Goal: Task Accomplishment & Management: Manage account settings

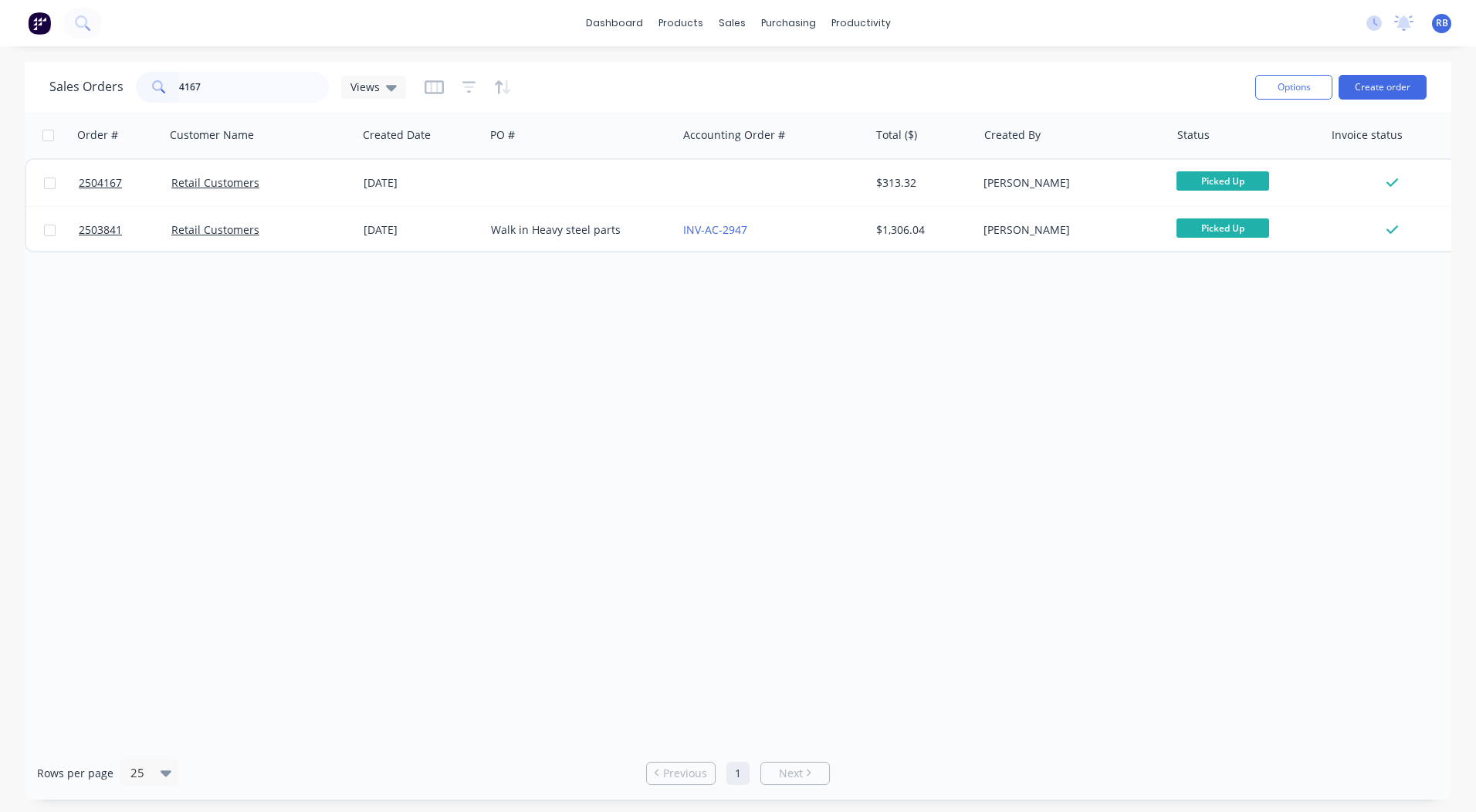
click at [270, 72] on input "4167" at bounding box center [253, 87] width 150 height 31
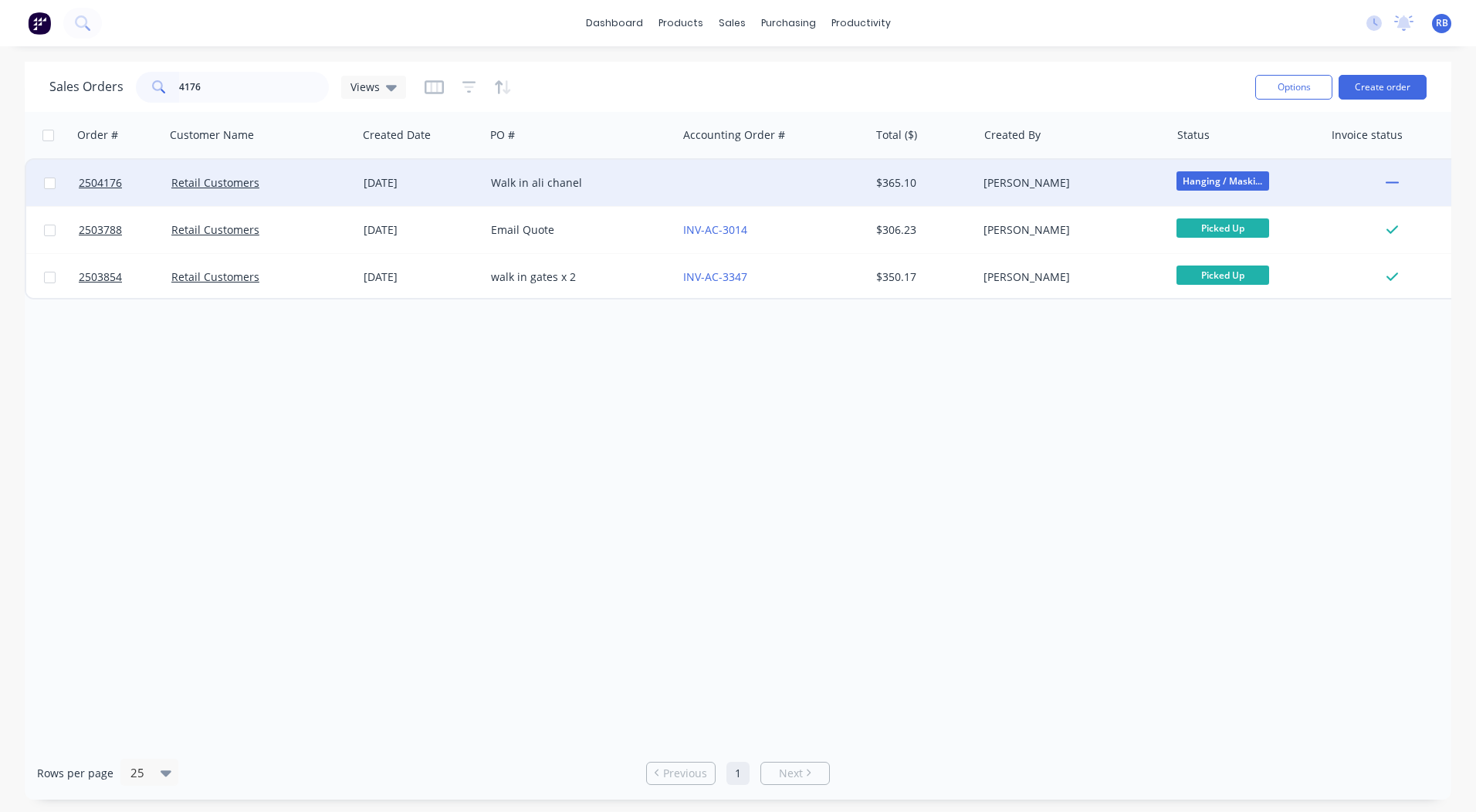
type input "4176"
click at [761, 168] on div at bounding box center [773, 183] width 192 height 46
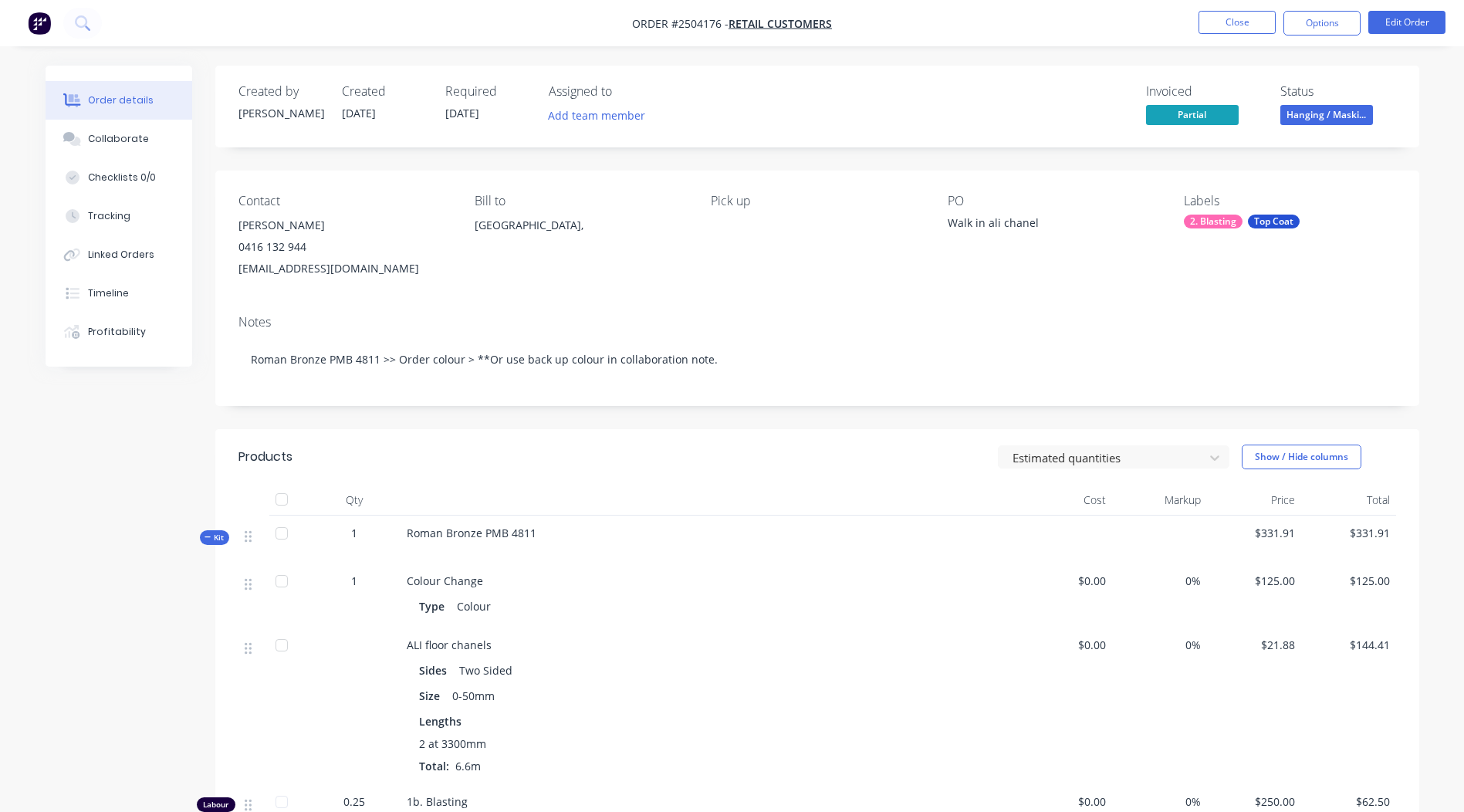
click at [1328, 112] on span "Hanging / Maski..." at bounding box center [1327, 114] width 93 height 19
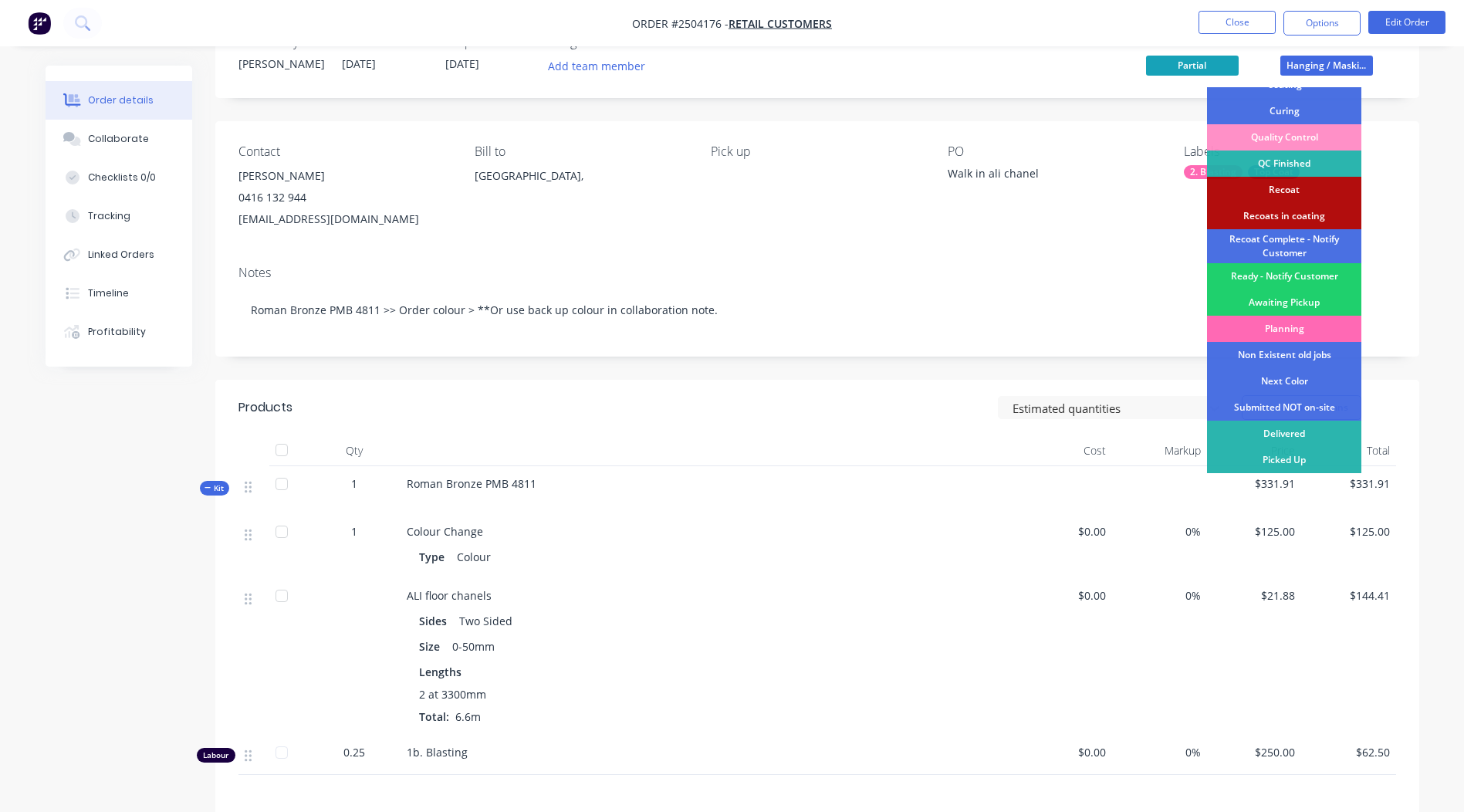
scroll to position [77, 0]
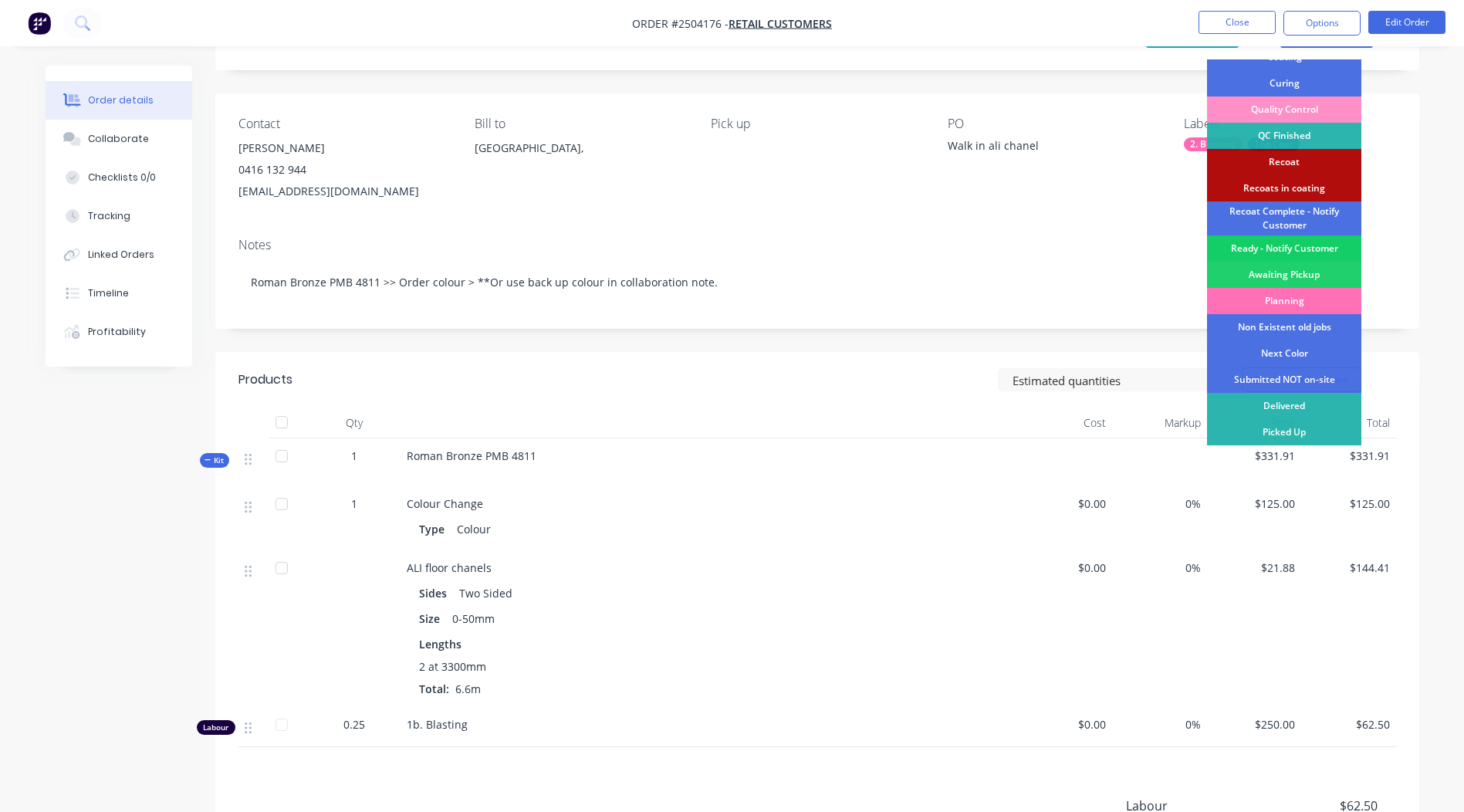
click at [1299, 248] on div "Ready - Notify Customer" at bounding box center [1284, 249] width 155 height 27
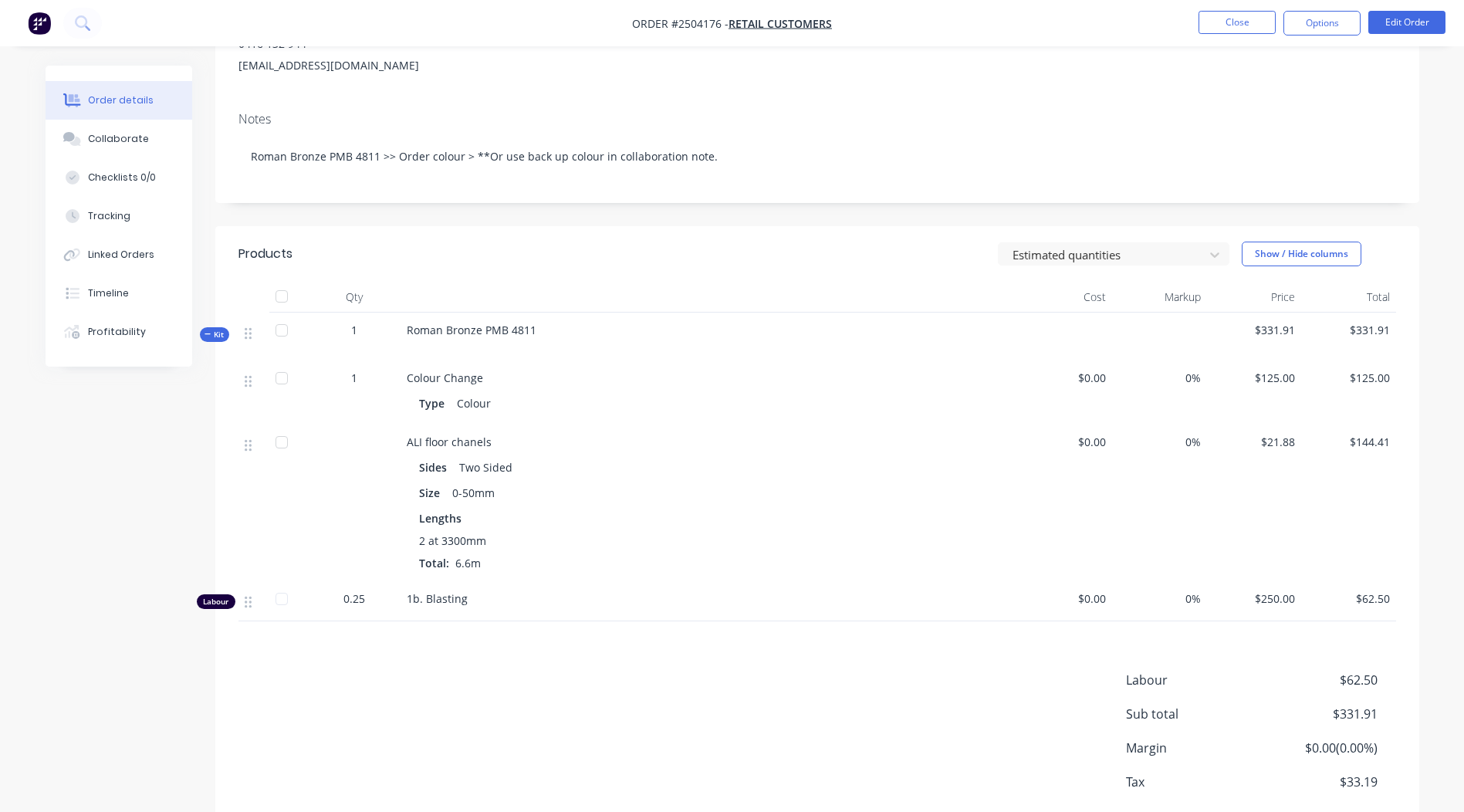
scroll to position [188, 0]
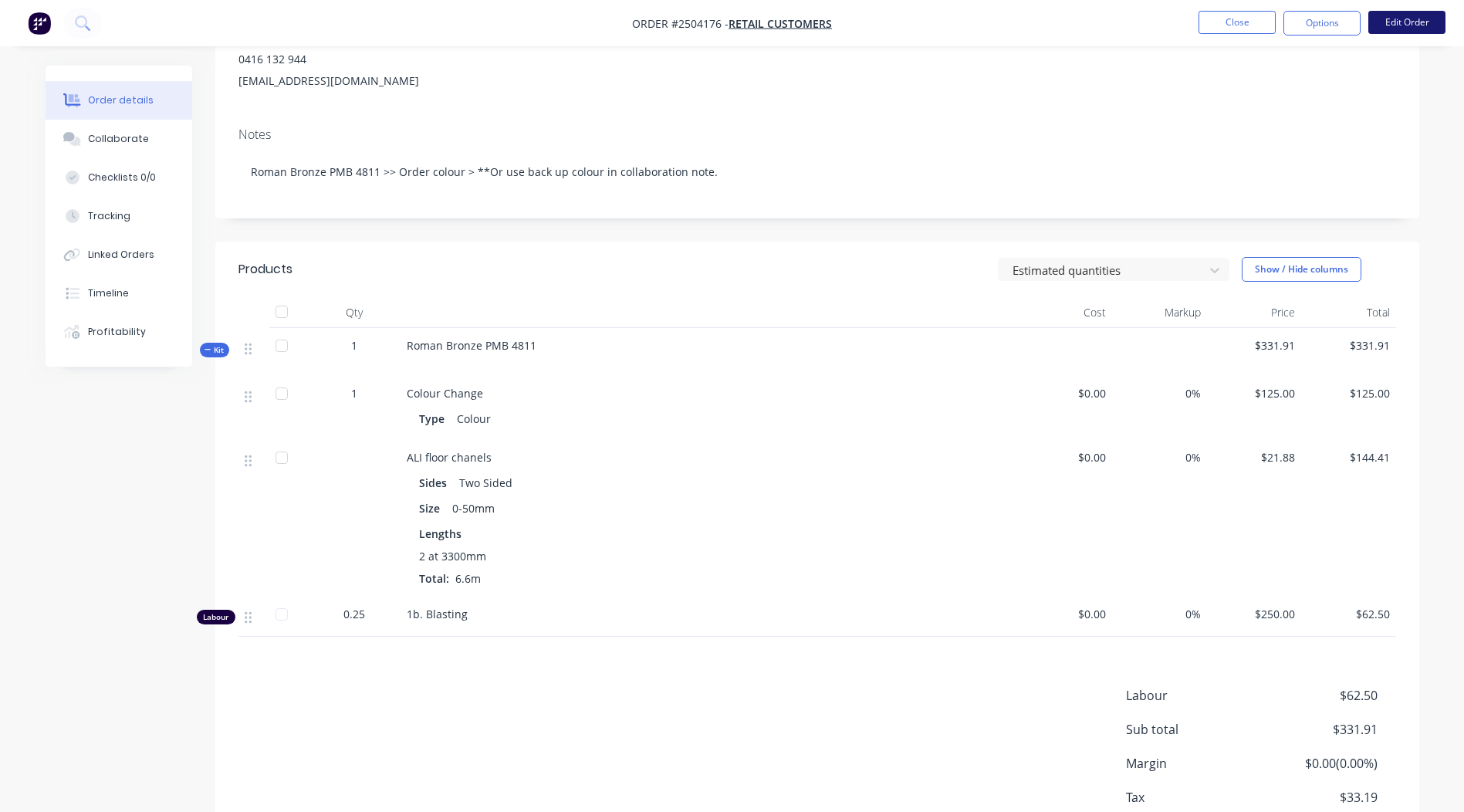
click at [1377, 23] on button "Edit Order" at bounding box center [1407, 22] width 77 height 23
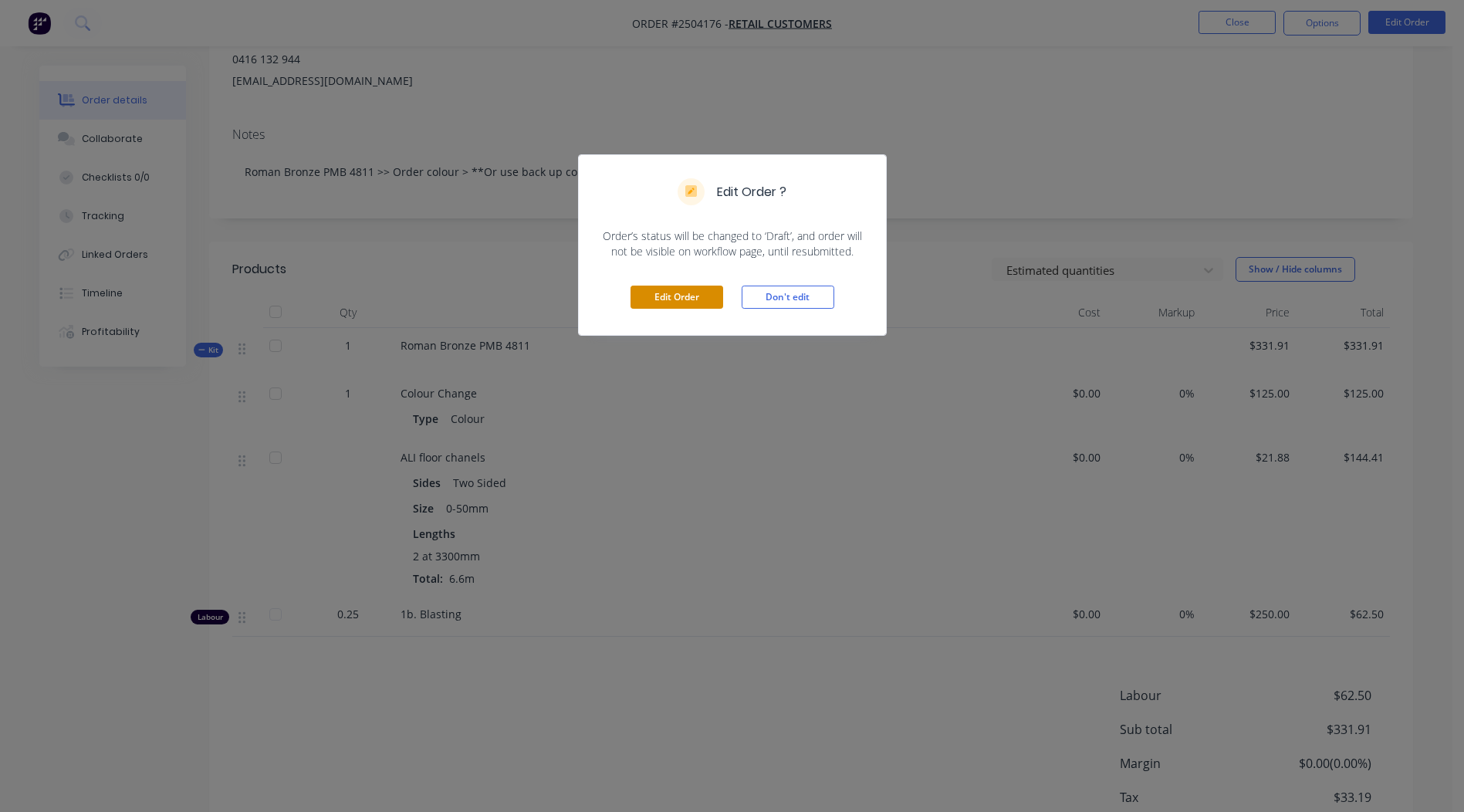
click at [677, 301] on button "Edit Order" at bounding box center [677, 296] width 93 height 23
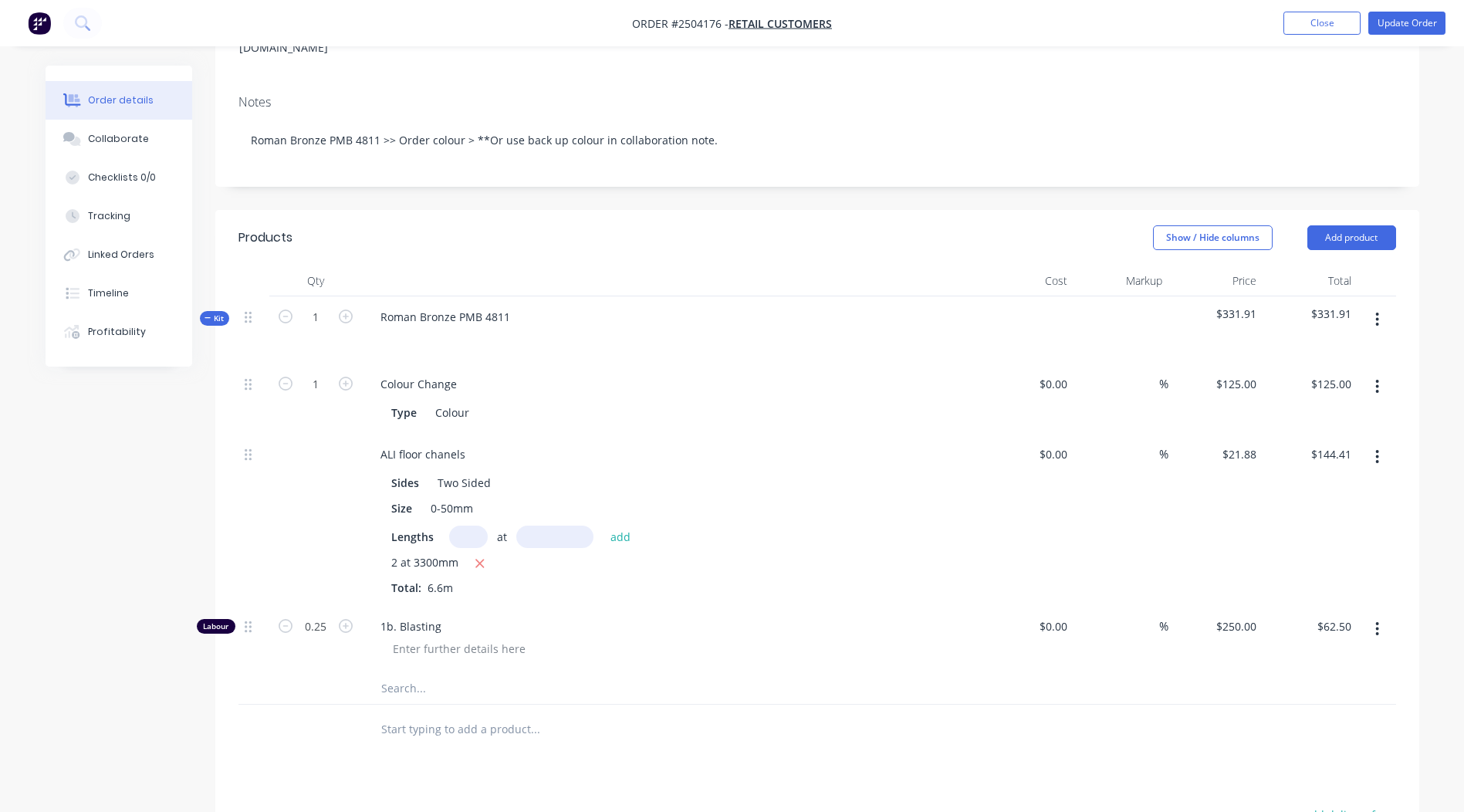
scroll to position [386, 0]
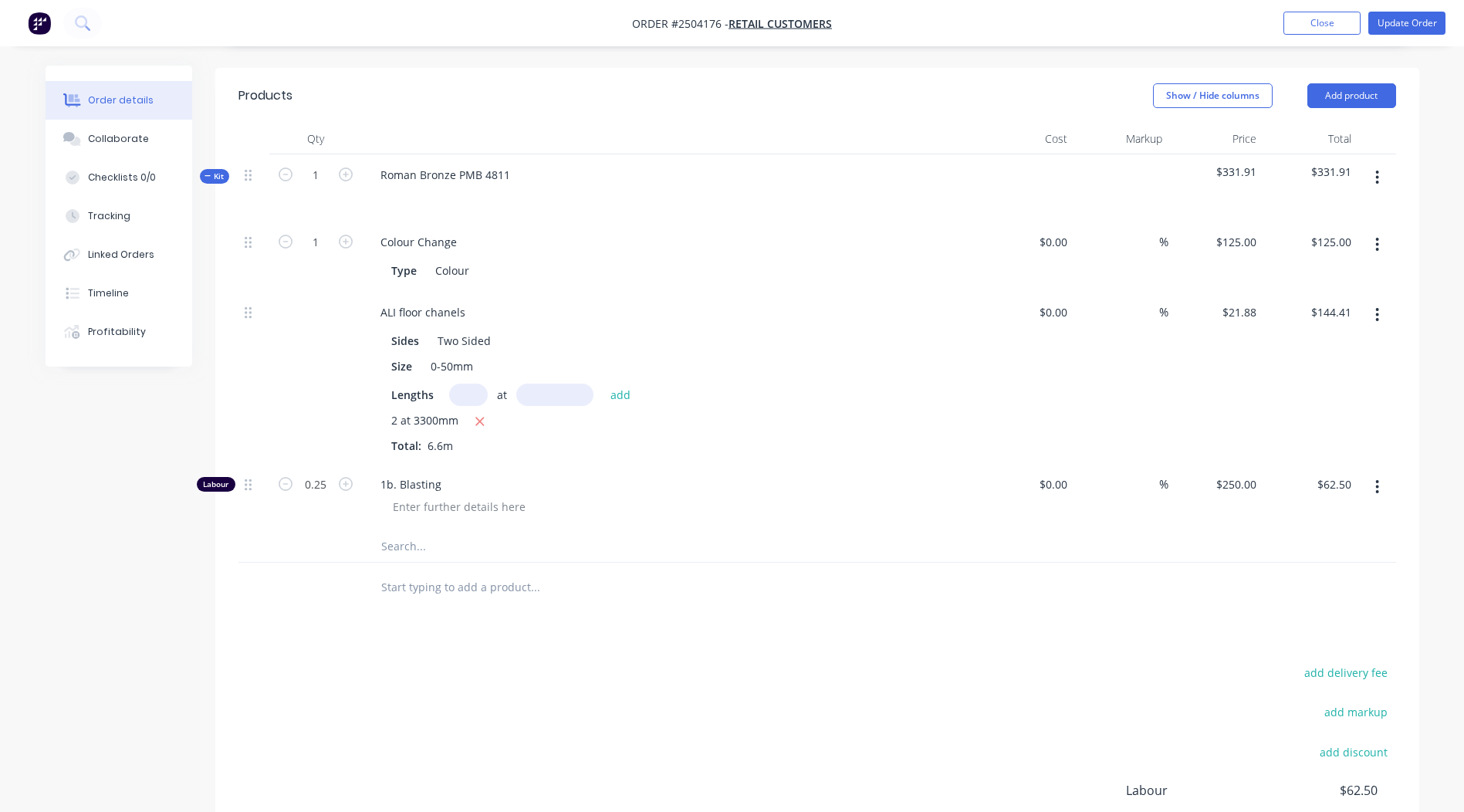
click at [1381, 473] on button "button" at bounding box center [1377, 487] width 36 height 28
click at [1319, 578] on div "Delete" at bounding box center [1322, 589] width 119 height 22
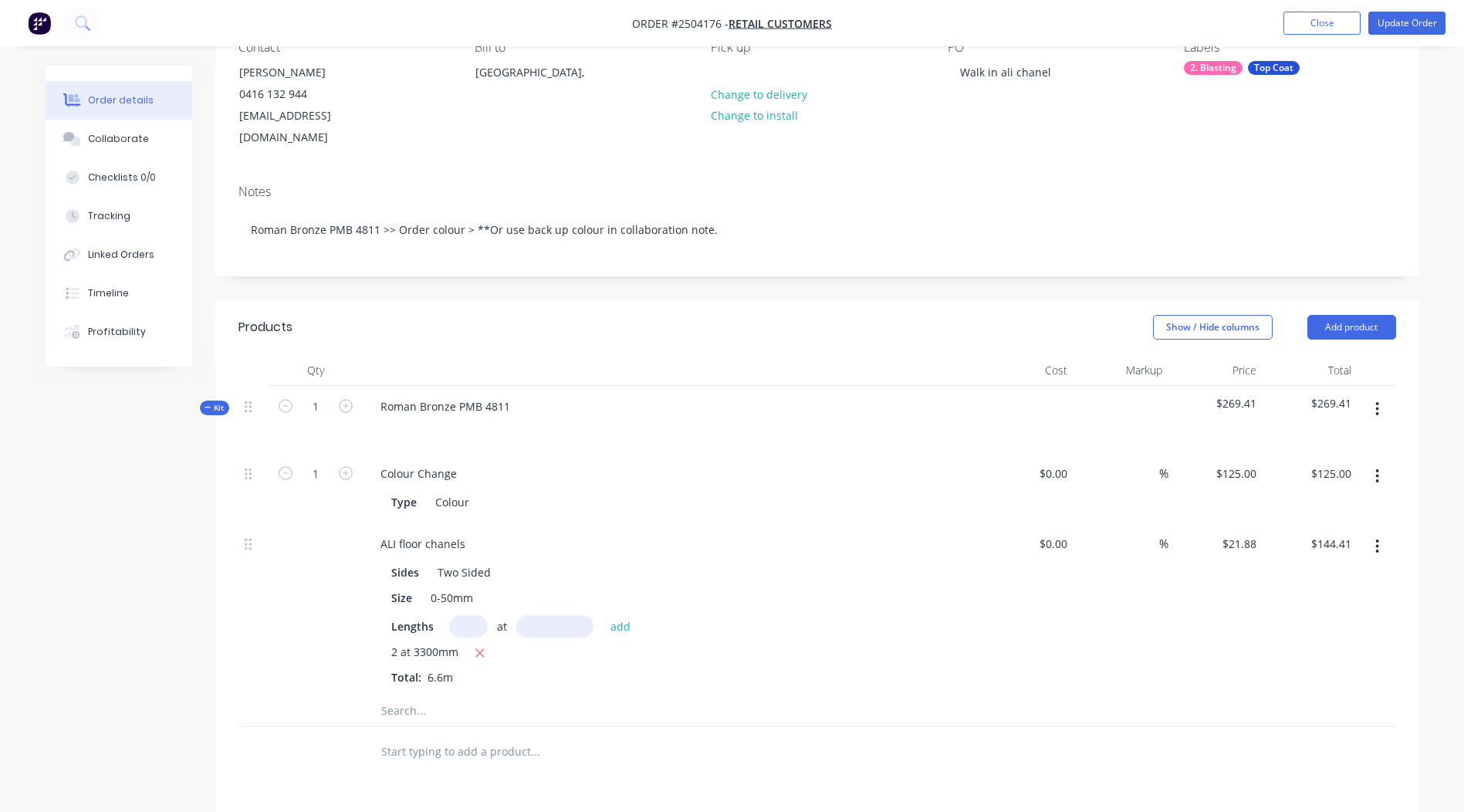
scroll to position [153, 0]
click at [1394, 18] on button "Update Order" at bounding box center [1407, 23] width 77 height 23
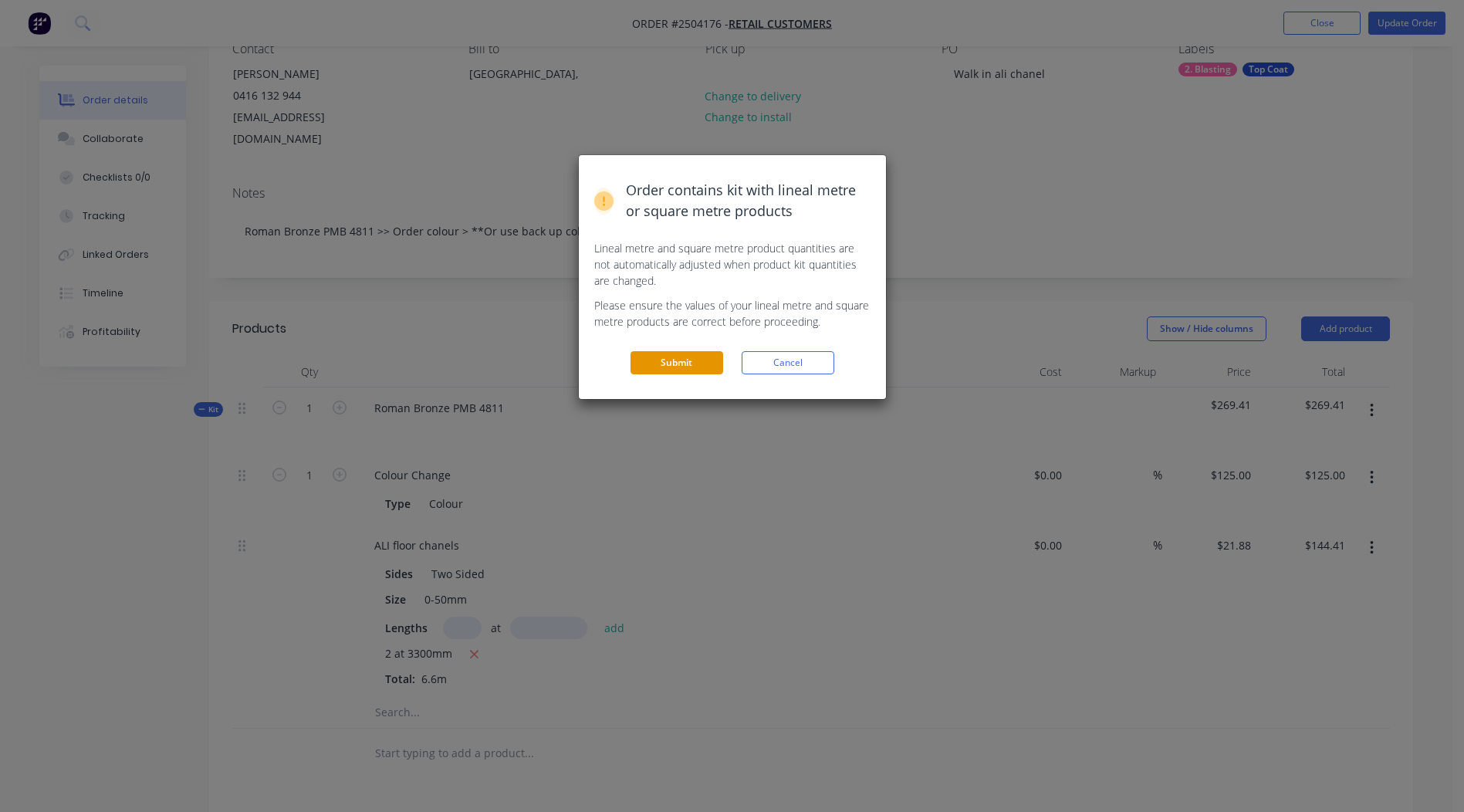
click at [685, 357] on button "Submit" at bounding box center [677, 362] width 93 height 23
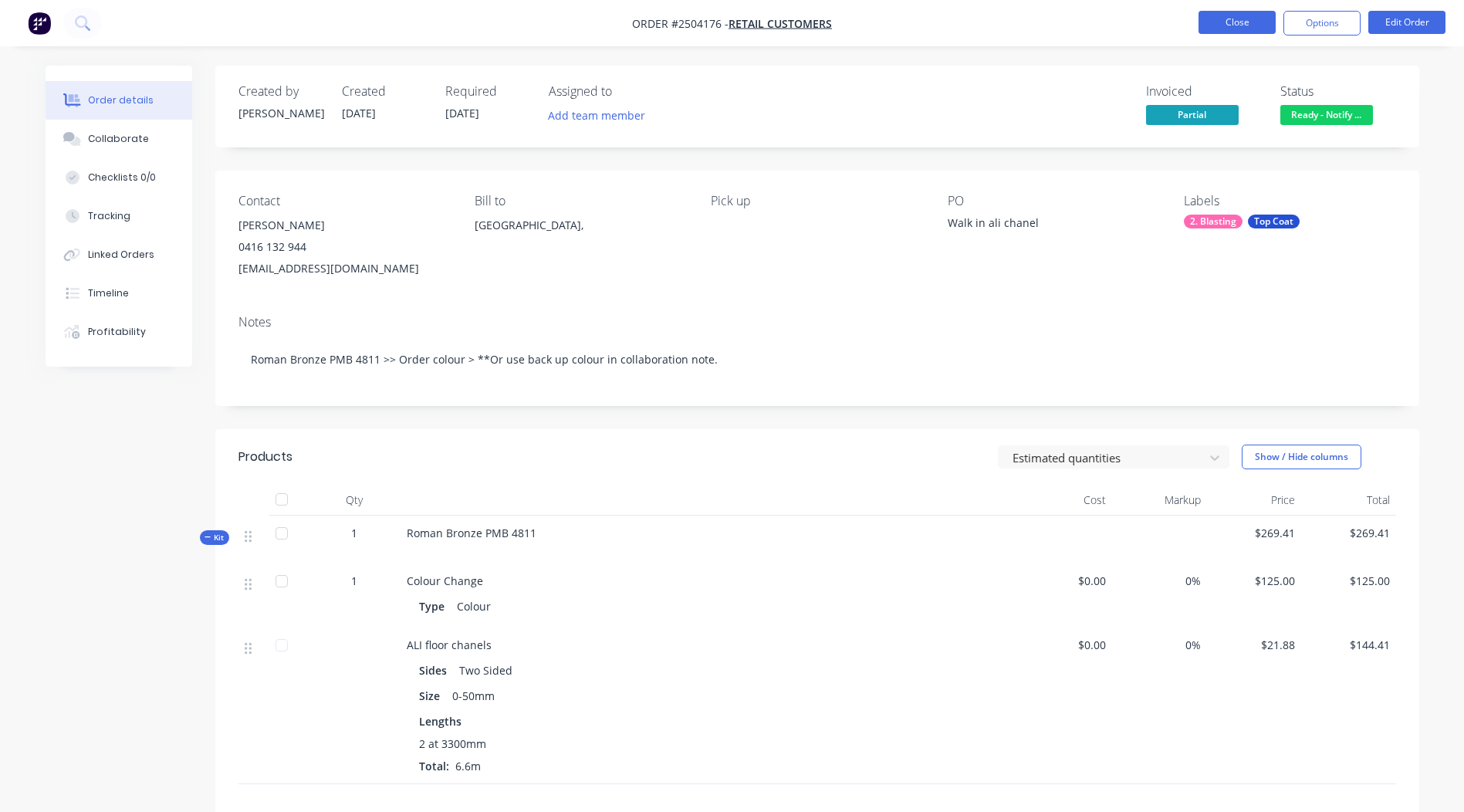
click at [1243, 26] on button "Close" at bounding box center [1237, 22] width 77 height 23
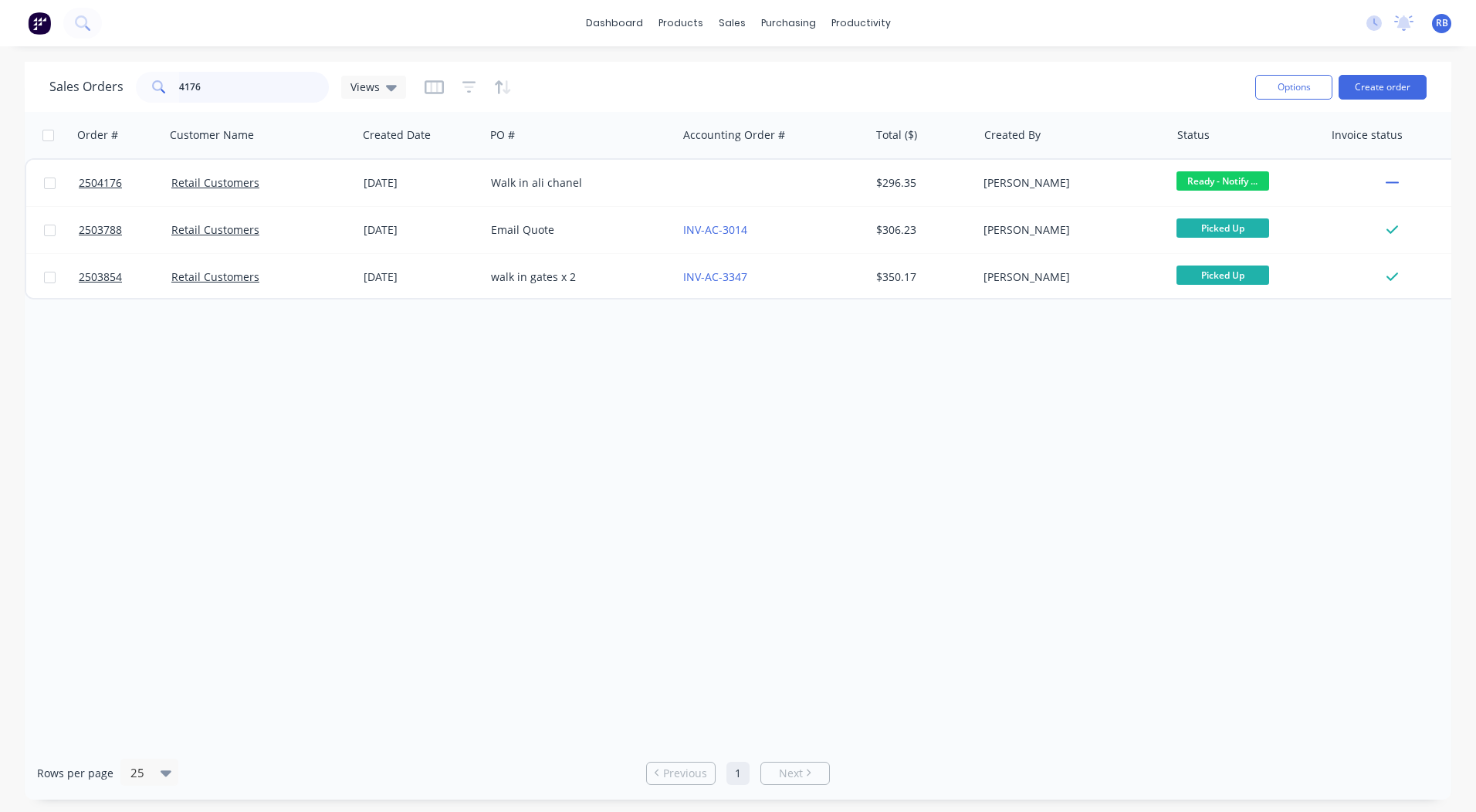
drag, startPoint x: -3, startPoint y: 77, endPoint x: 0, endPoint y: 50, distance: 27.2
click at [0, 55] on html "dashboard products sales purchasing productivity dashboard products Product Cat…" at bounding box center [738, 406] width 1476 height 812
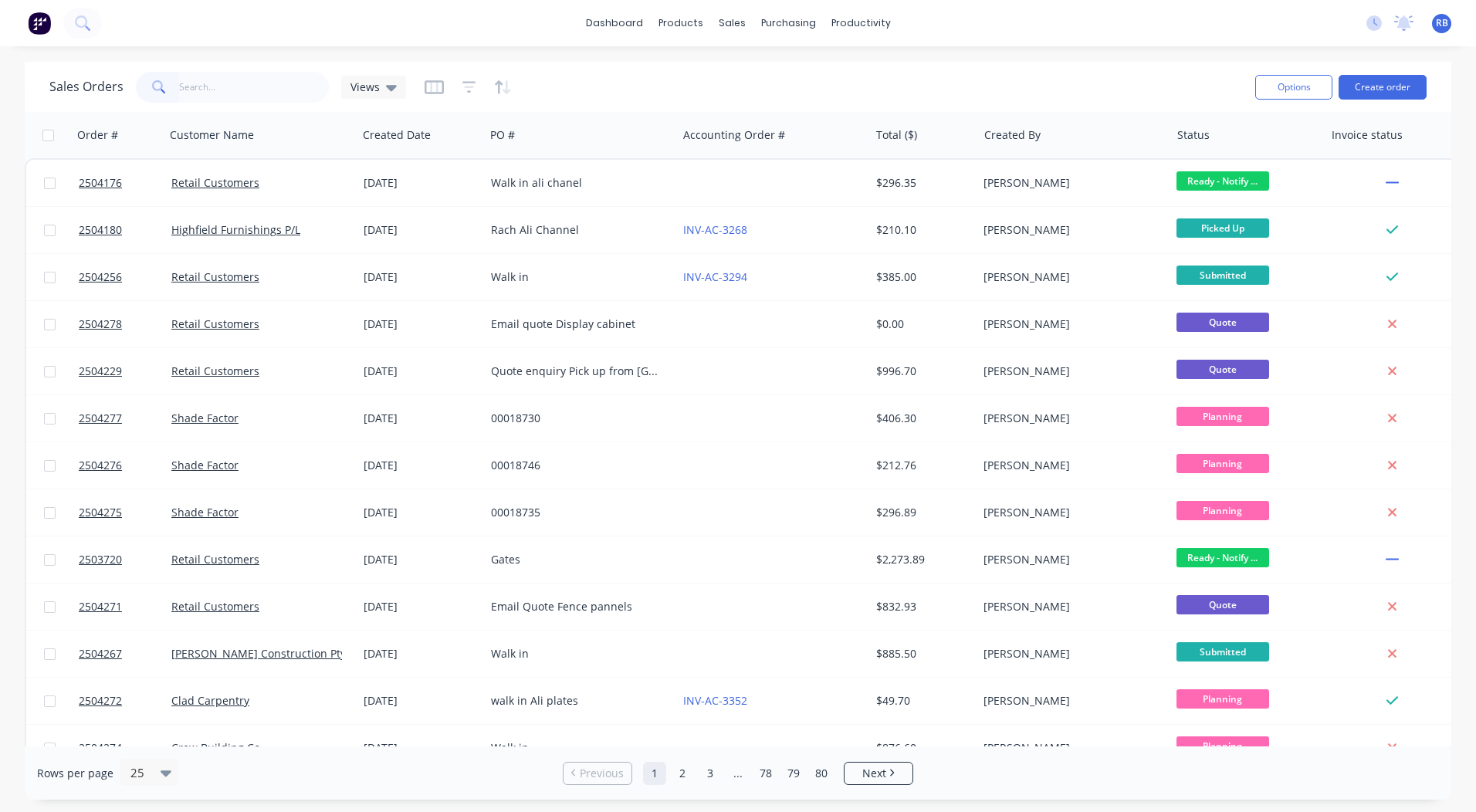
click at [1379, 99] on div "Options Create order" at bounding box center [1337, 87] width 178 height 38
click at [1379, 85] on button "Create order" at bounding box center [1383, 87] width 88 height 25
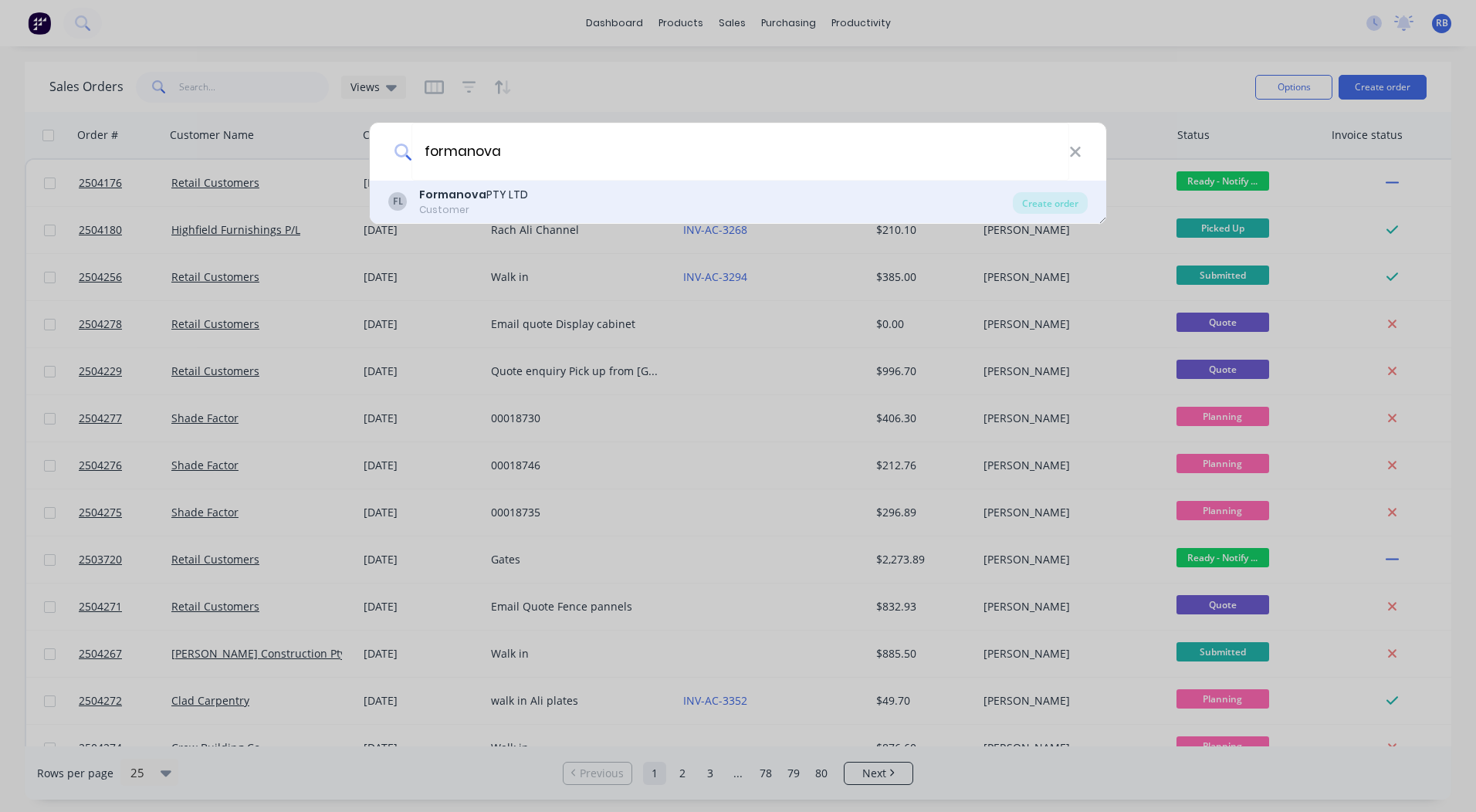
type input "formanova"
click at [491, 204] on div "Customer" at bounding box center [473, 209] width 109 height 14
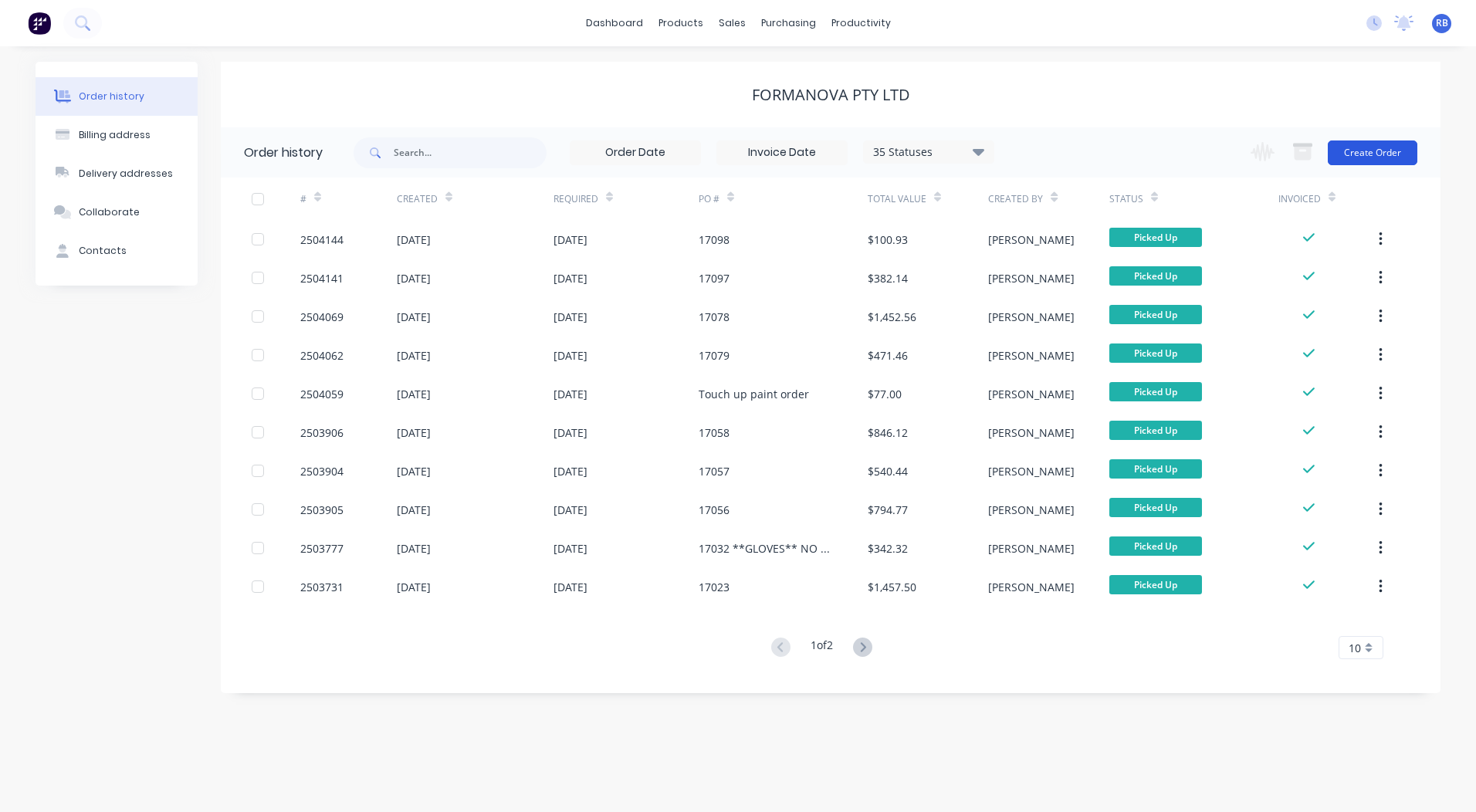
click at [1342, 161] on button "Create Order" at bounding box center [1372, 153] width 89 height 25
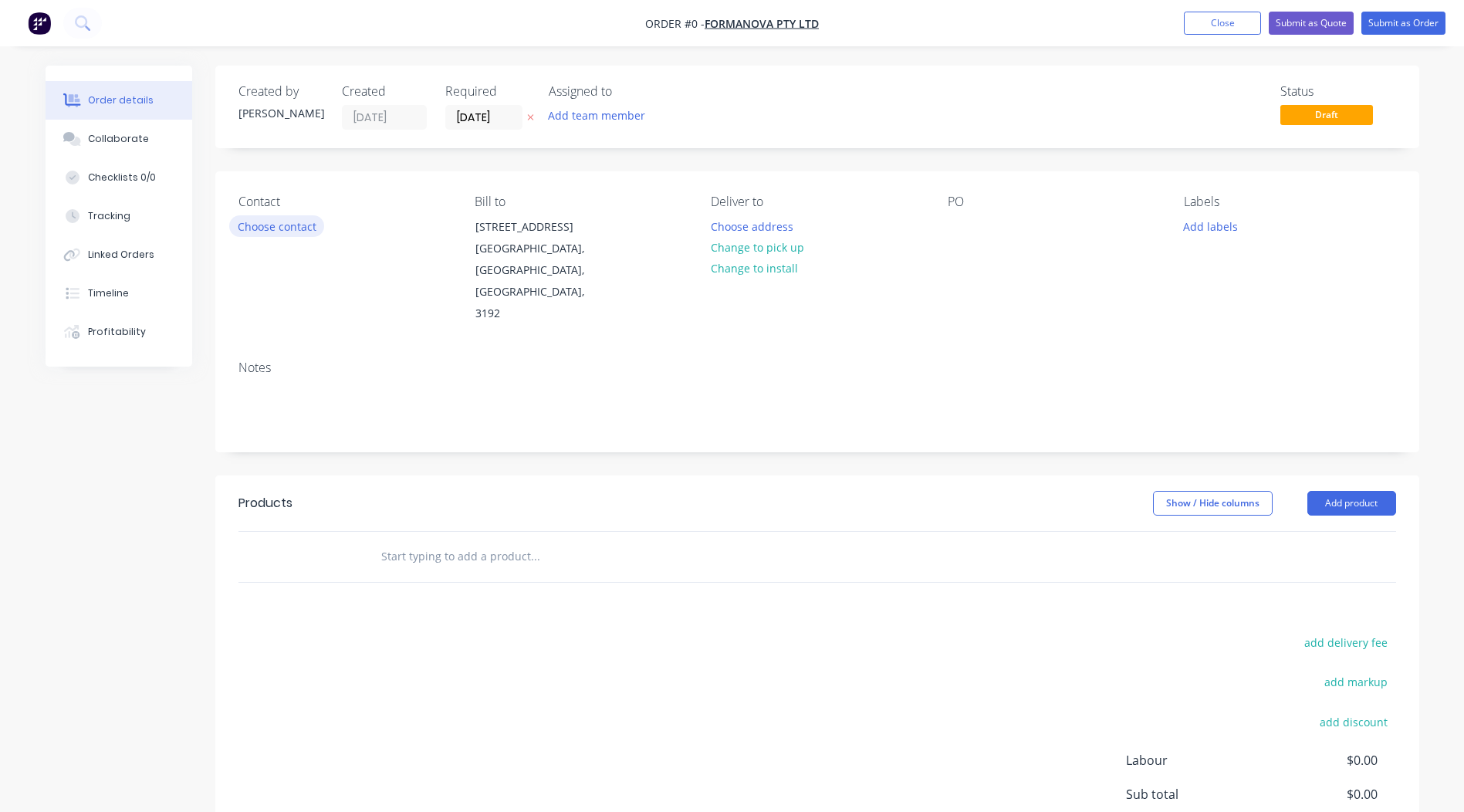
click at [237, 228] on button "Choose contact" at bounding box center [276, 226] width 95 height 21
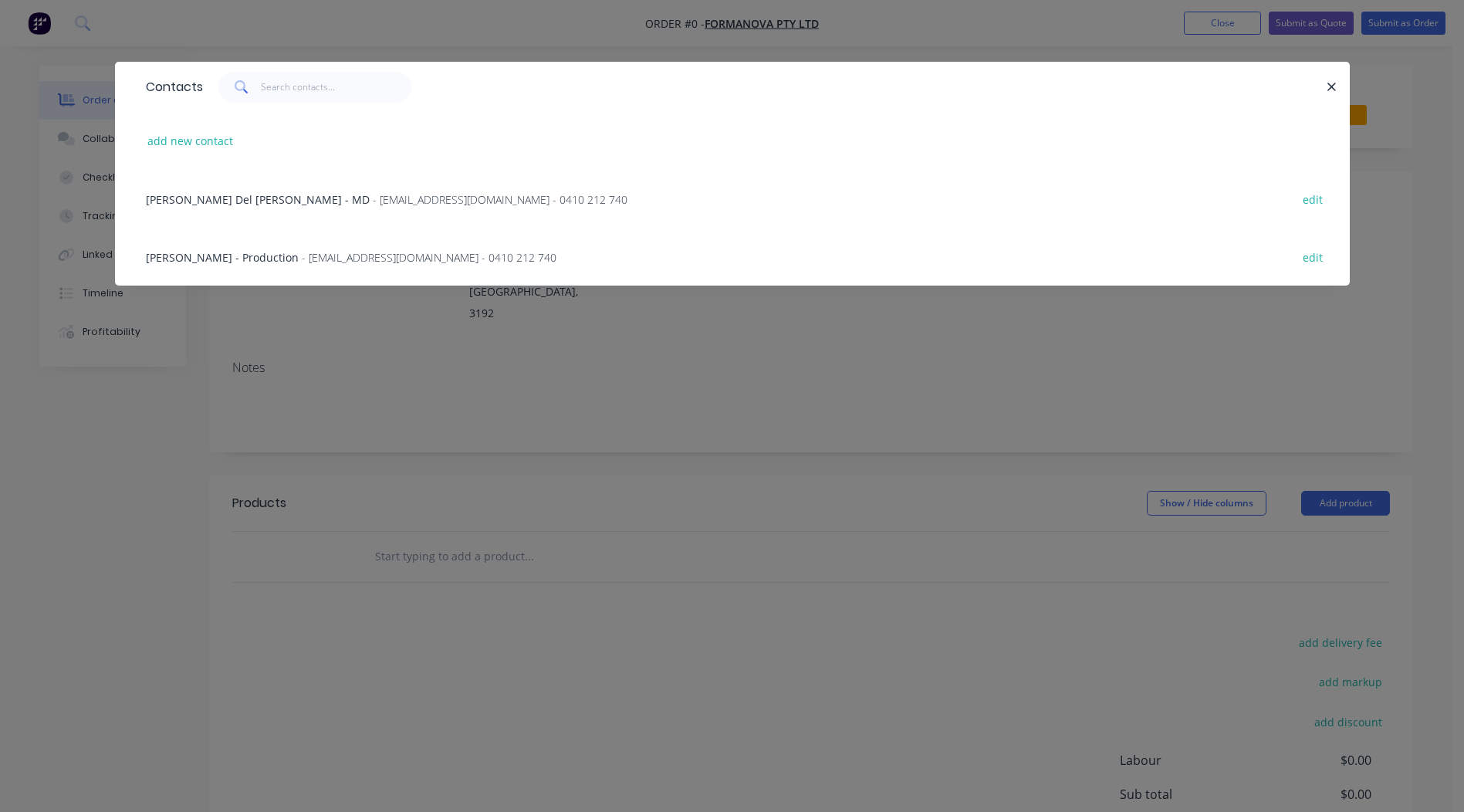
click at [214, 252] on span "[PERSON_NAME] - Production" at bounding box center [222, 258] width 153 height 15
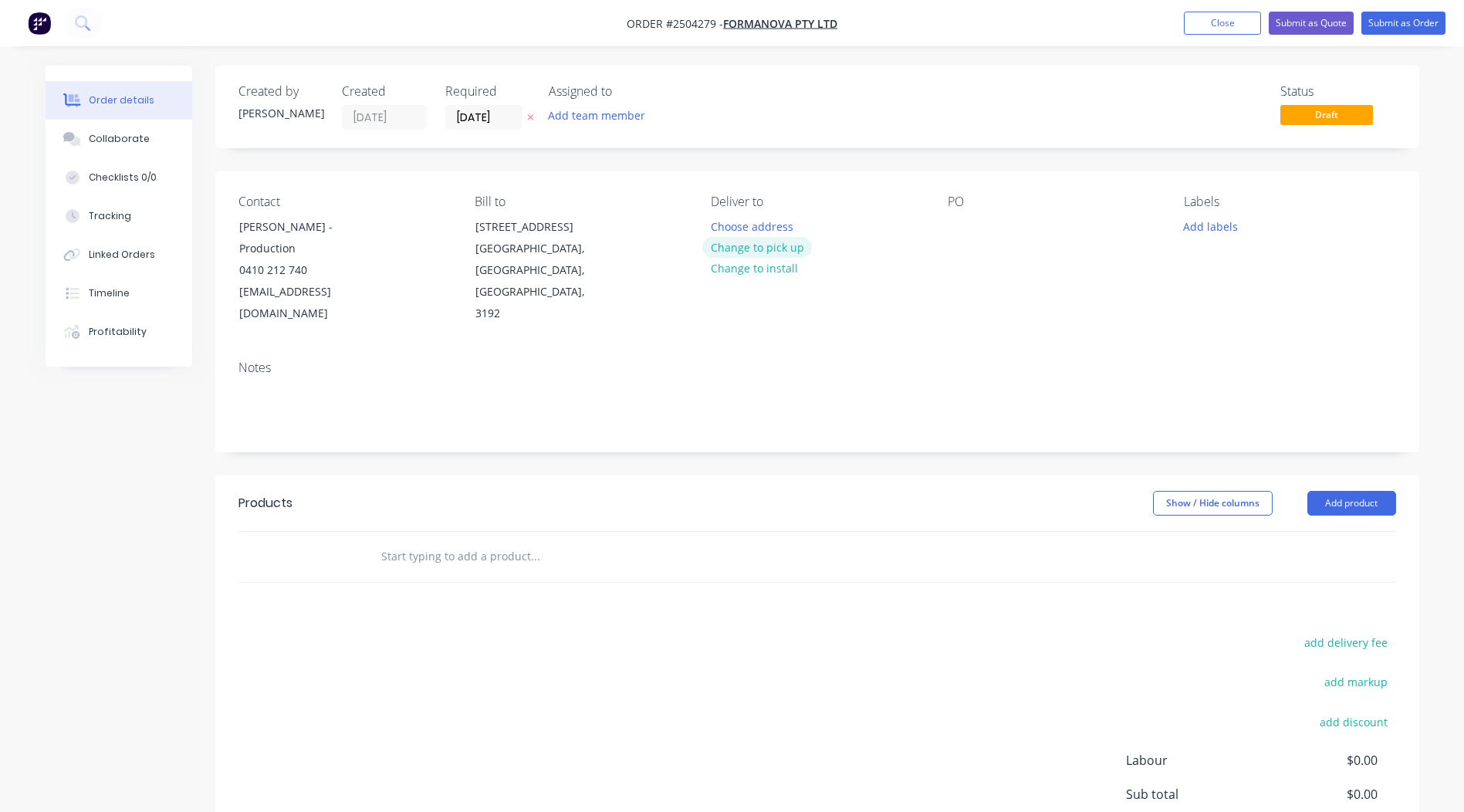
click at [771, 248] on button "Change to pick up" at bounding box center [757, 247] width 110 height 21
click at [955, 221] on div at bounding box center [959, 226] width 25 height 22
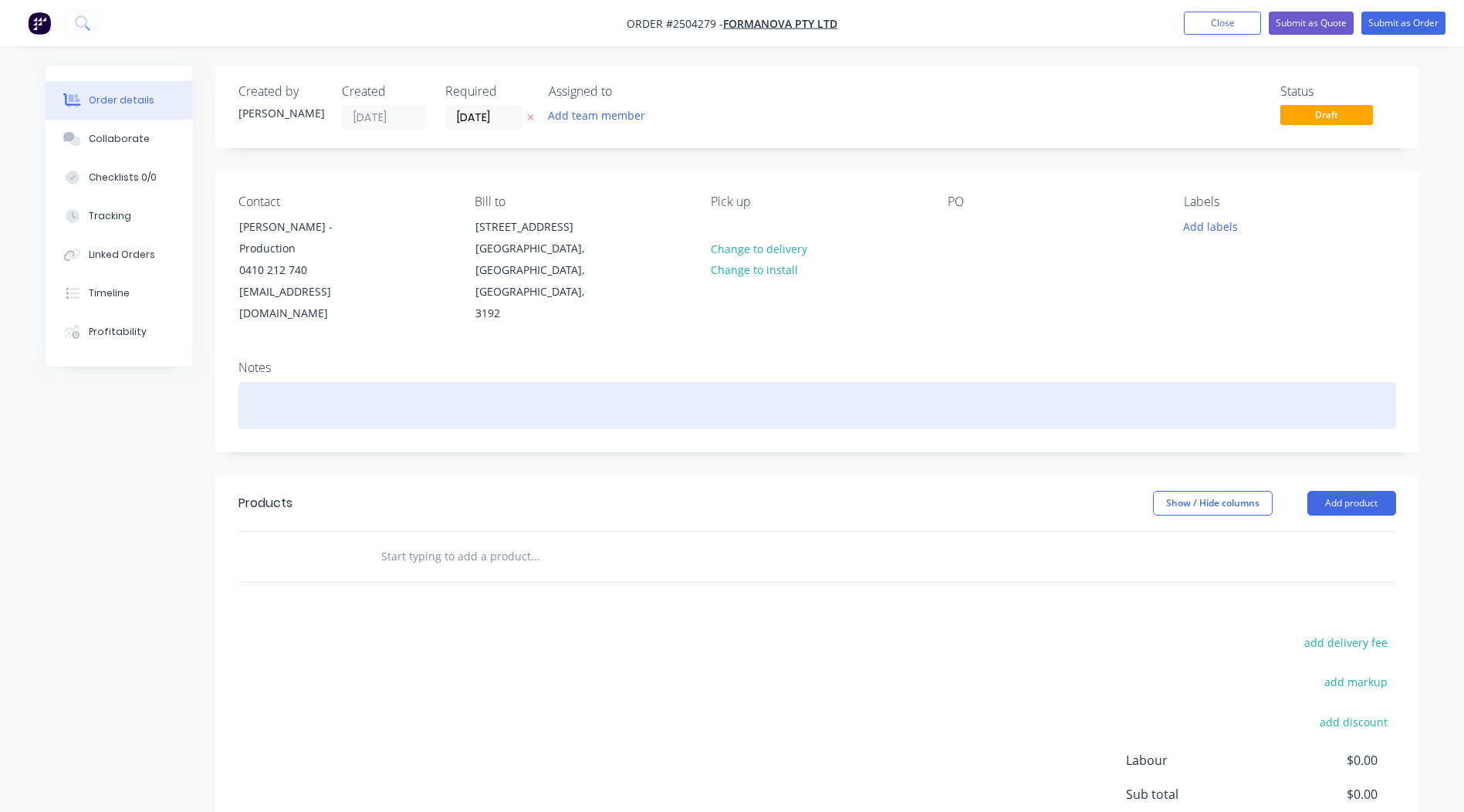
click at [361, 382] on div at bounding box center [817, 405] width 1157 height 47
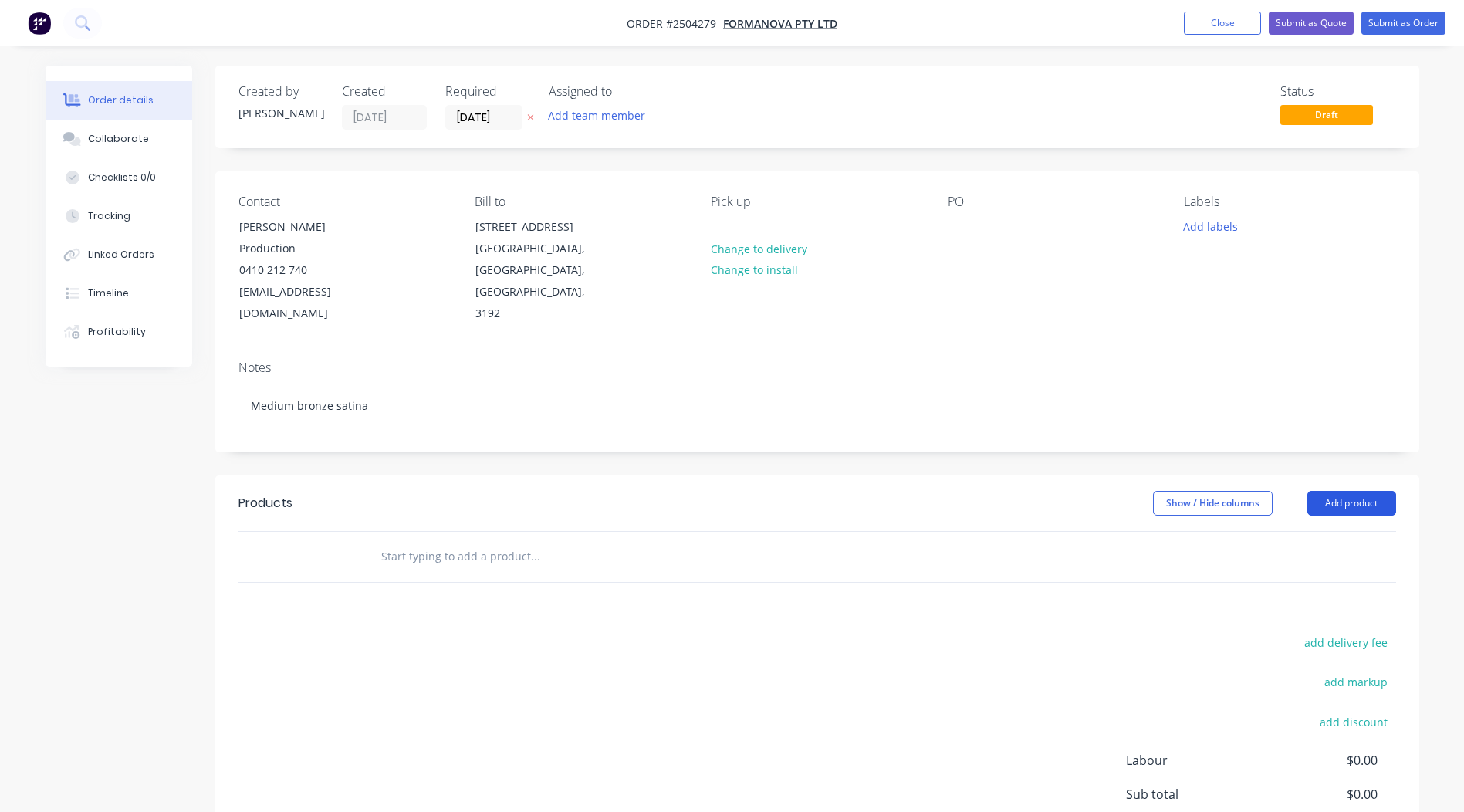
click at [1338, 491] on button "Add product" at bounding box center [1352, 503] width 88 height 25
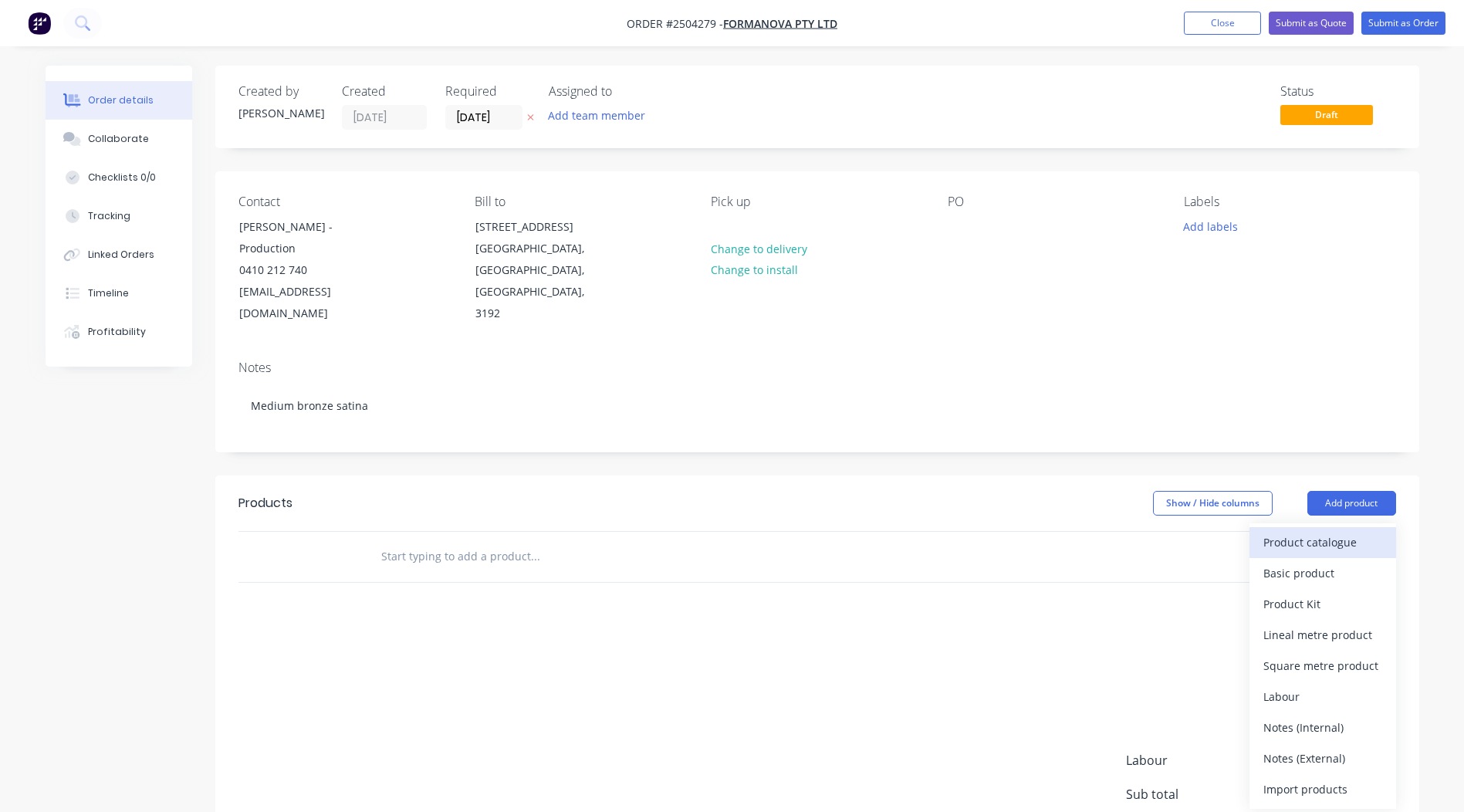
click at [1342, 531] on div "Product catalogue" at bounding box center [1322, 542] width 119 height 22
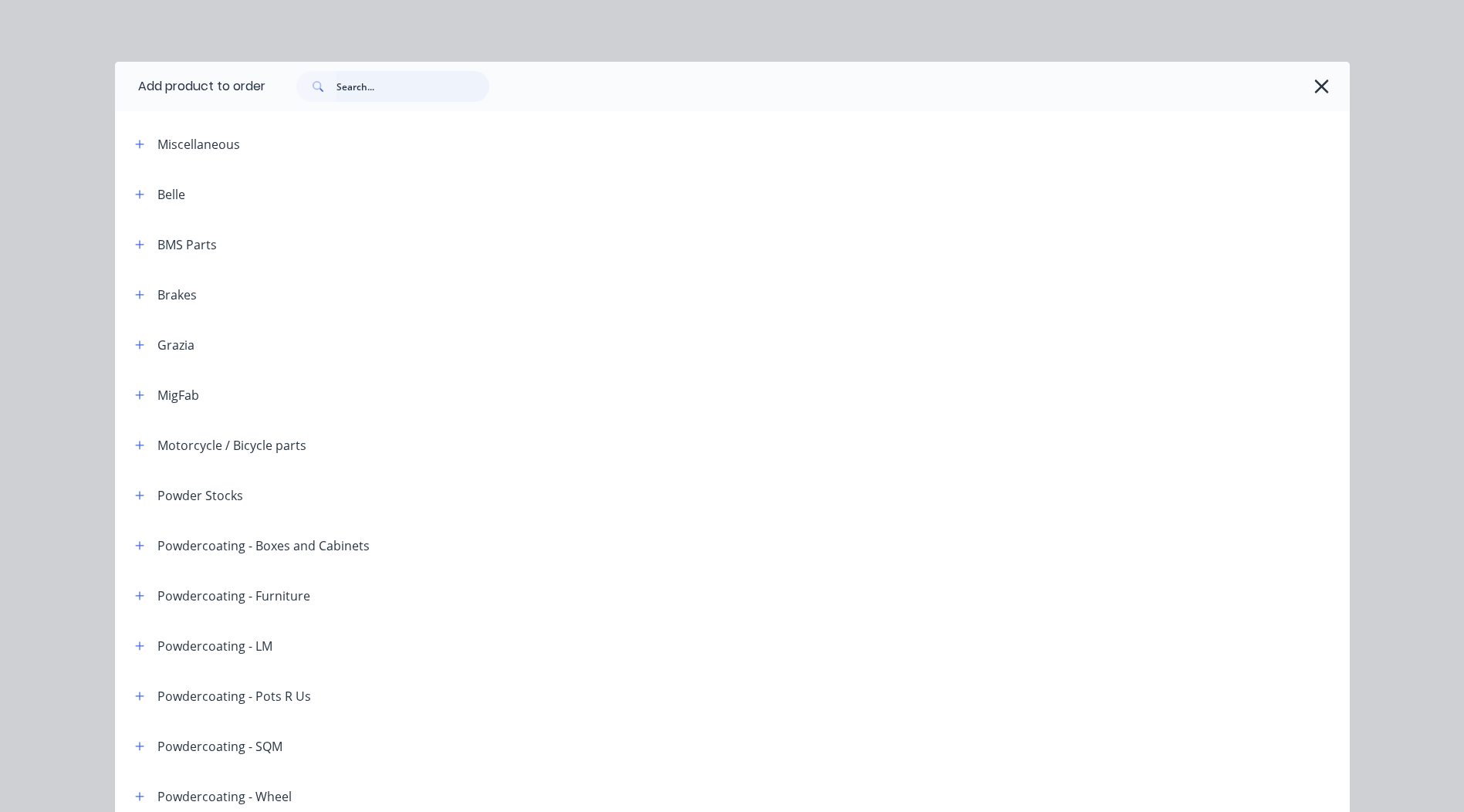
click at [417, 93] on input "text" at bounding box center [412, 87] width 153 height 31
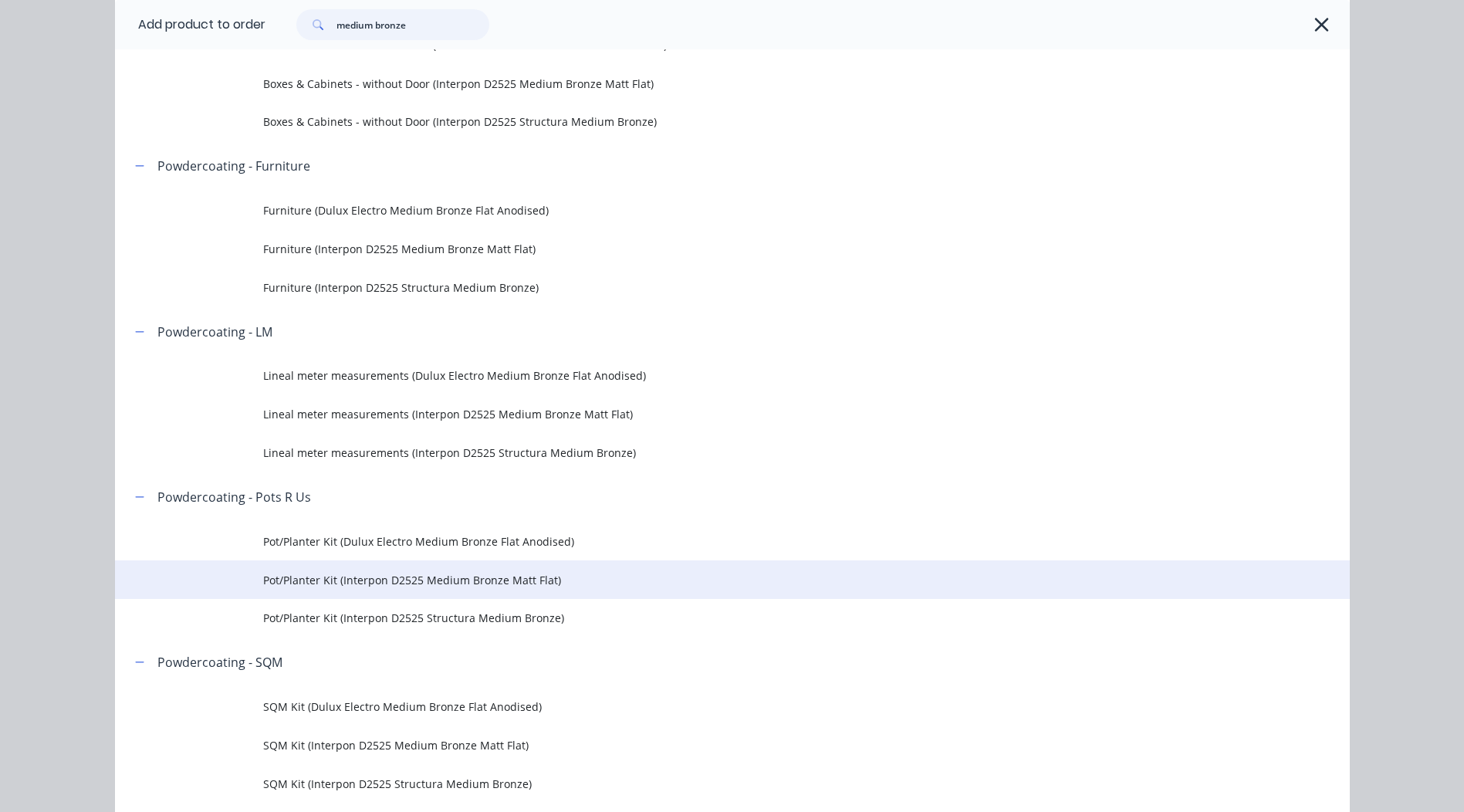
scroll to position [386, 0]
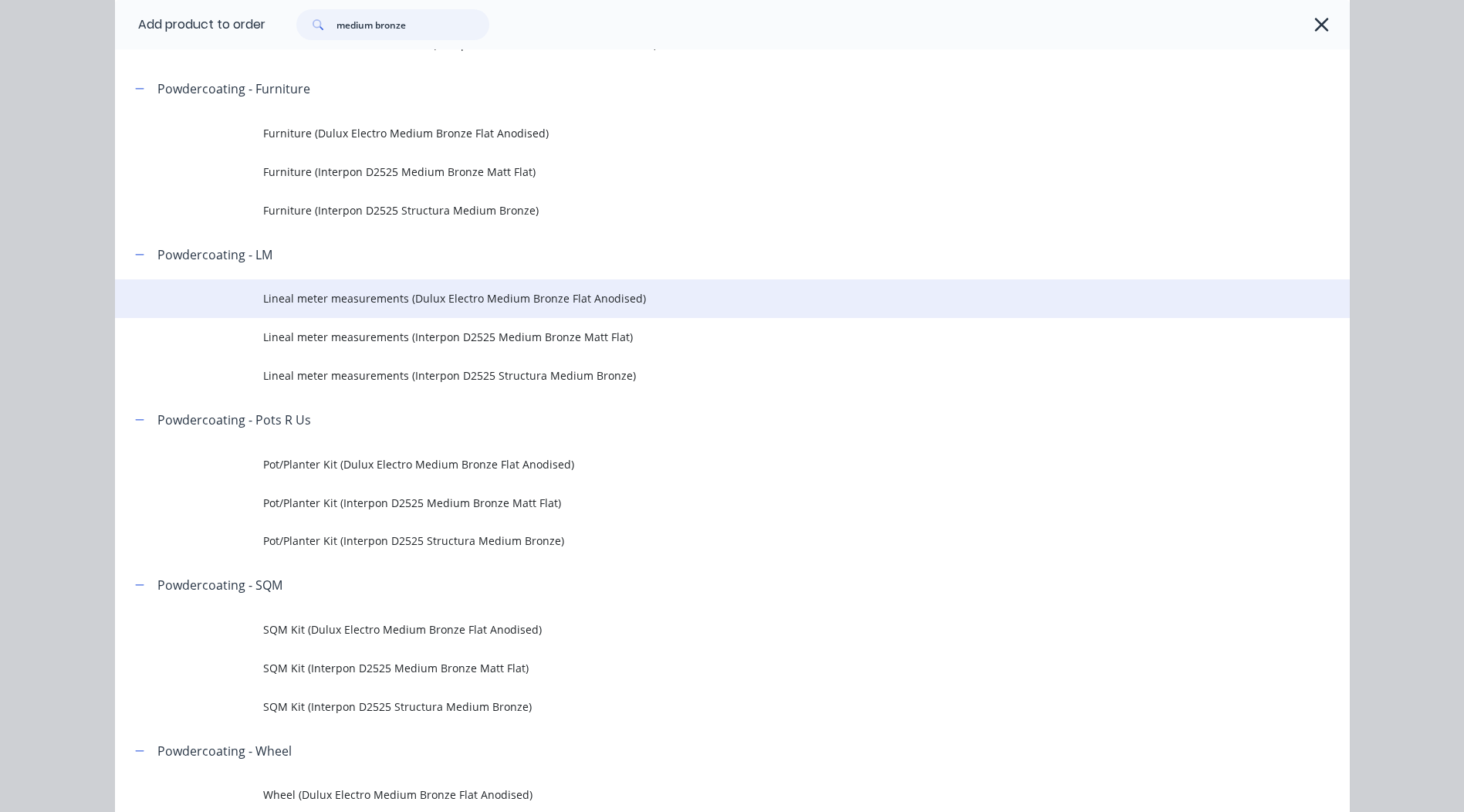
type input "medium bronze"
click at [528, 305] on span "Lineal meter measurements (Dulux Electro Medium Bronze Flat Anodised)" at bounding box center [698, 298] width 869 height 17
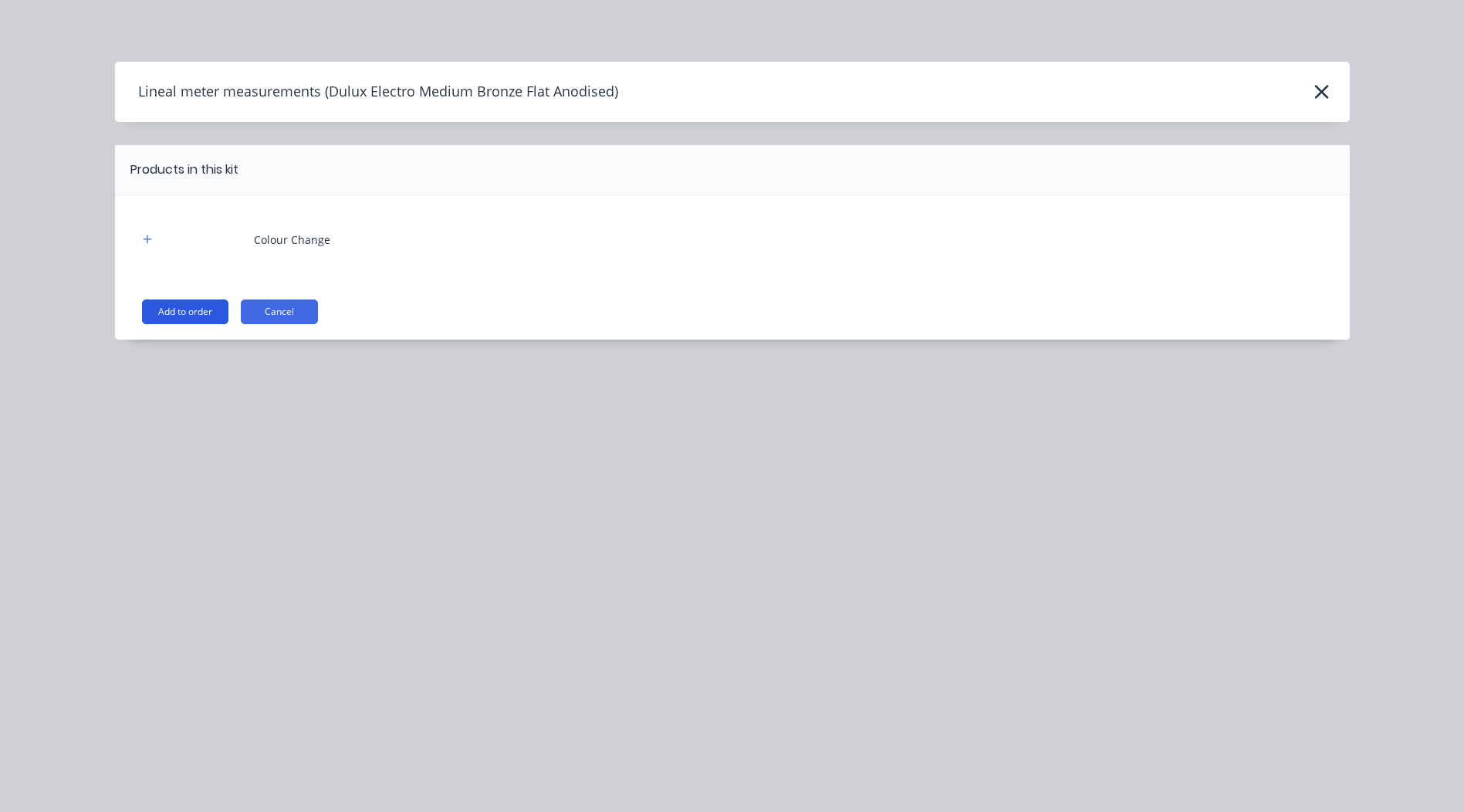
click at [165, 302] on button "Add to order" at bounding box center [185, 311] width 87 height 25
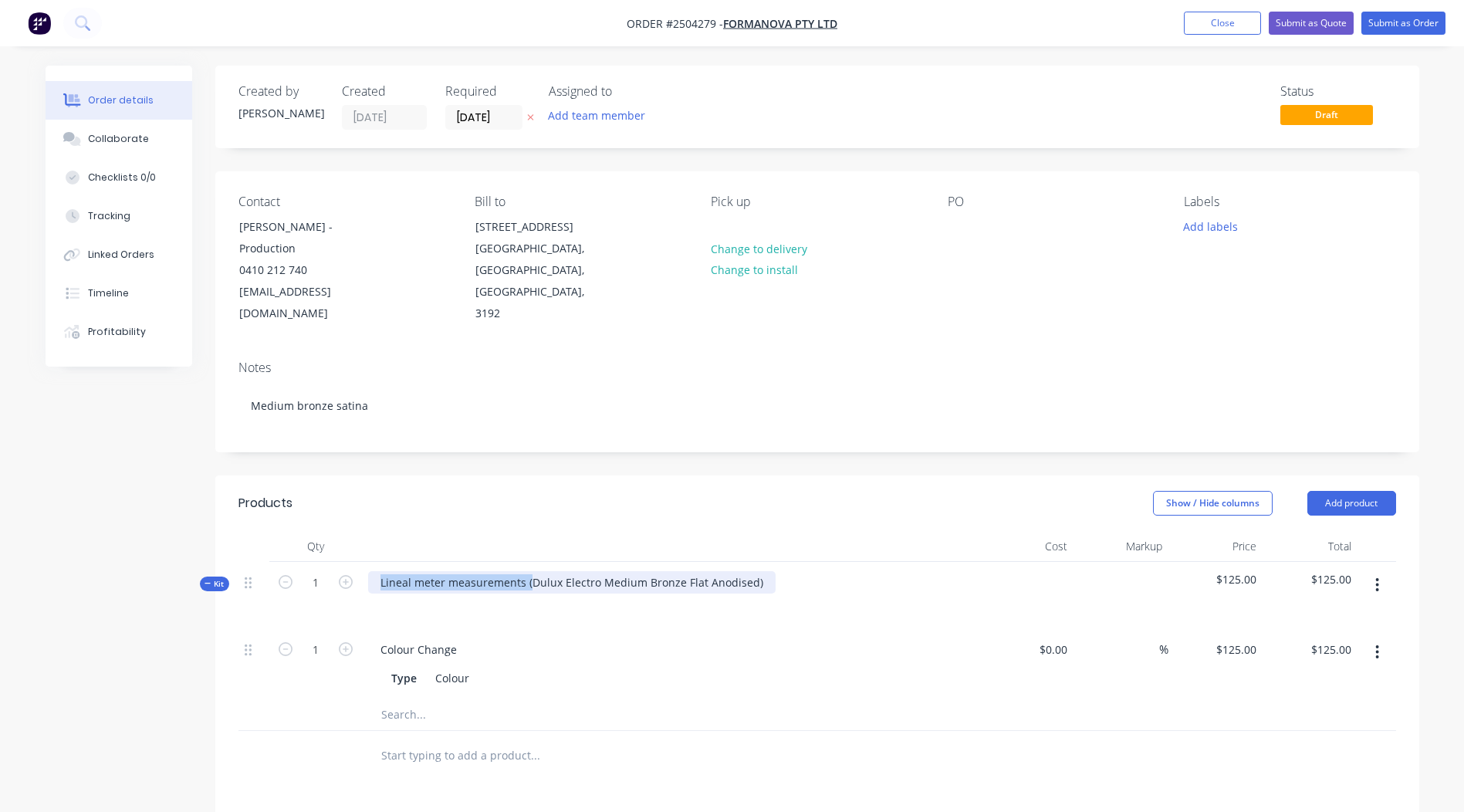
drag, startPoint x: 528, startPoint y: 554, endPoint x: 0, endPoint y: 609, distance: 530.9
click at [0, 609] on html "Order #2504279 - Formanova PTY LTD Add product Close Submit as Quote Submit as …" at bounding box center [732, 587] width 1464 height 1175
click at [613, 571] on div "Dulux Electro Medium Bronze Flat Anodised)" at bounding box center [495, 582] width 255 height 22
click at [1381, 572] on button "button" at bounding box center [1377, 585] width 36 height 28
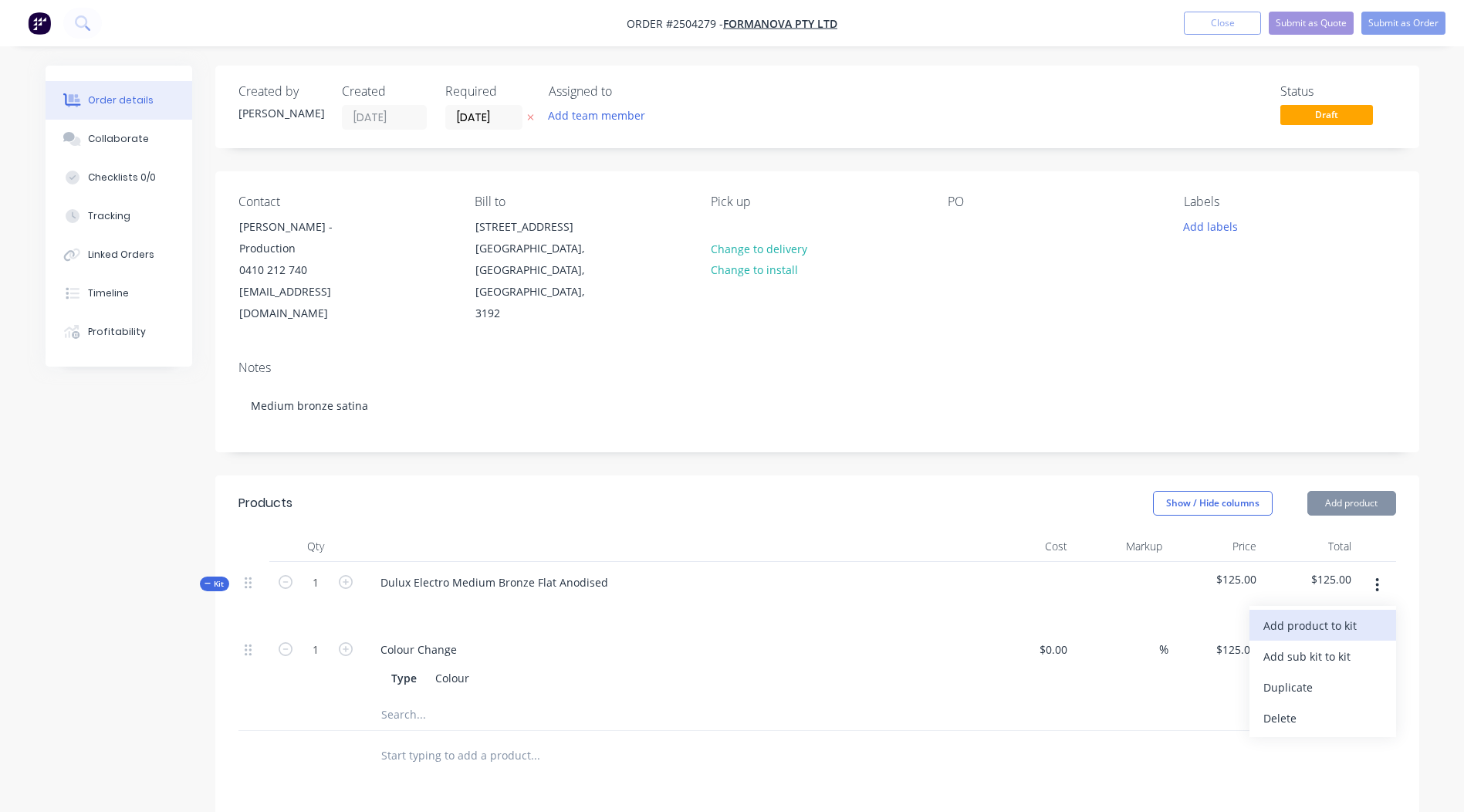
click at [1336, 614] on div "Add product to kit" at bounding box center [1322, 625] width 119 height 22
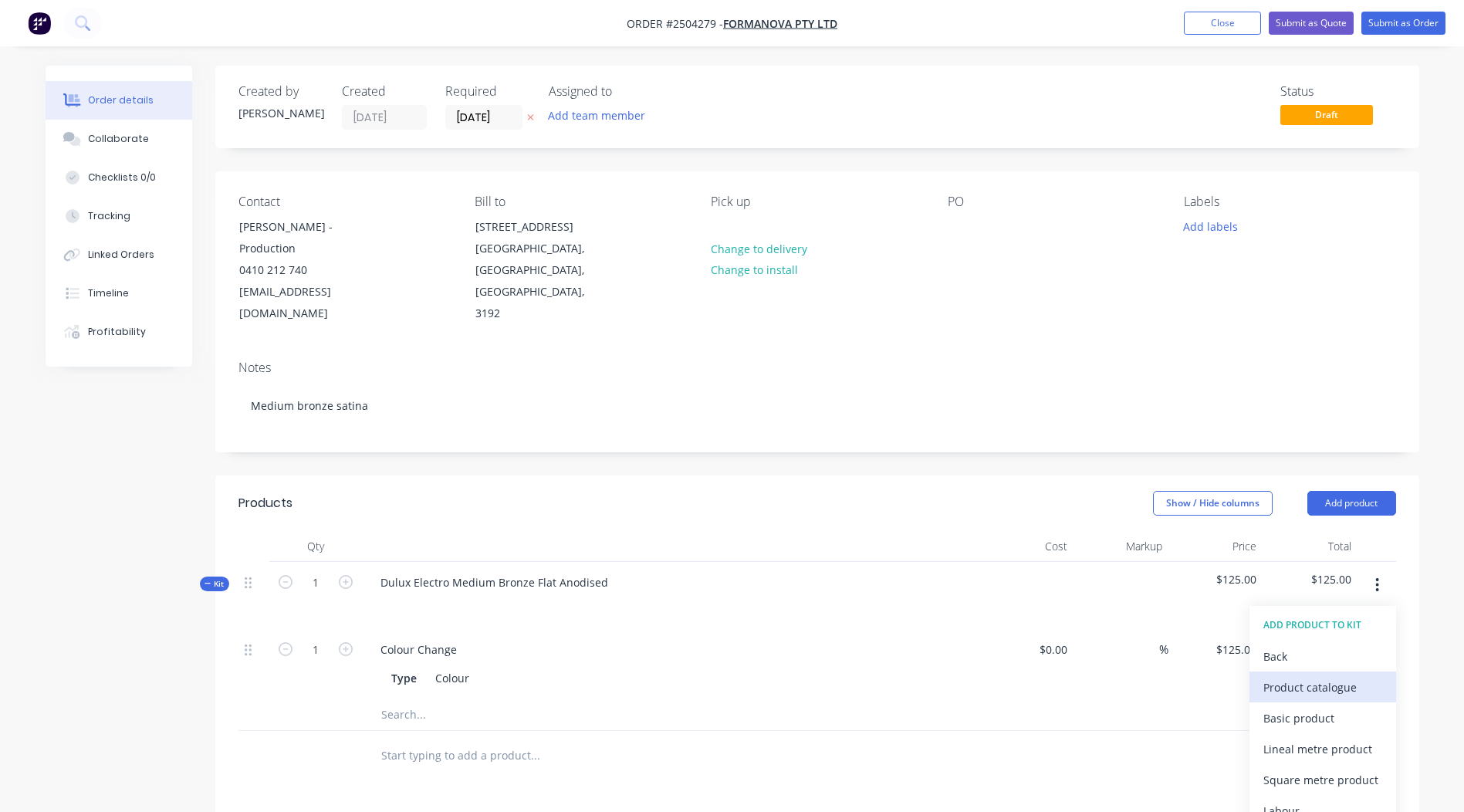
click at [1313, 676] on div "Product catalogue" at bounding box center [1322, 687] width 119 height 22
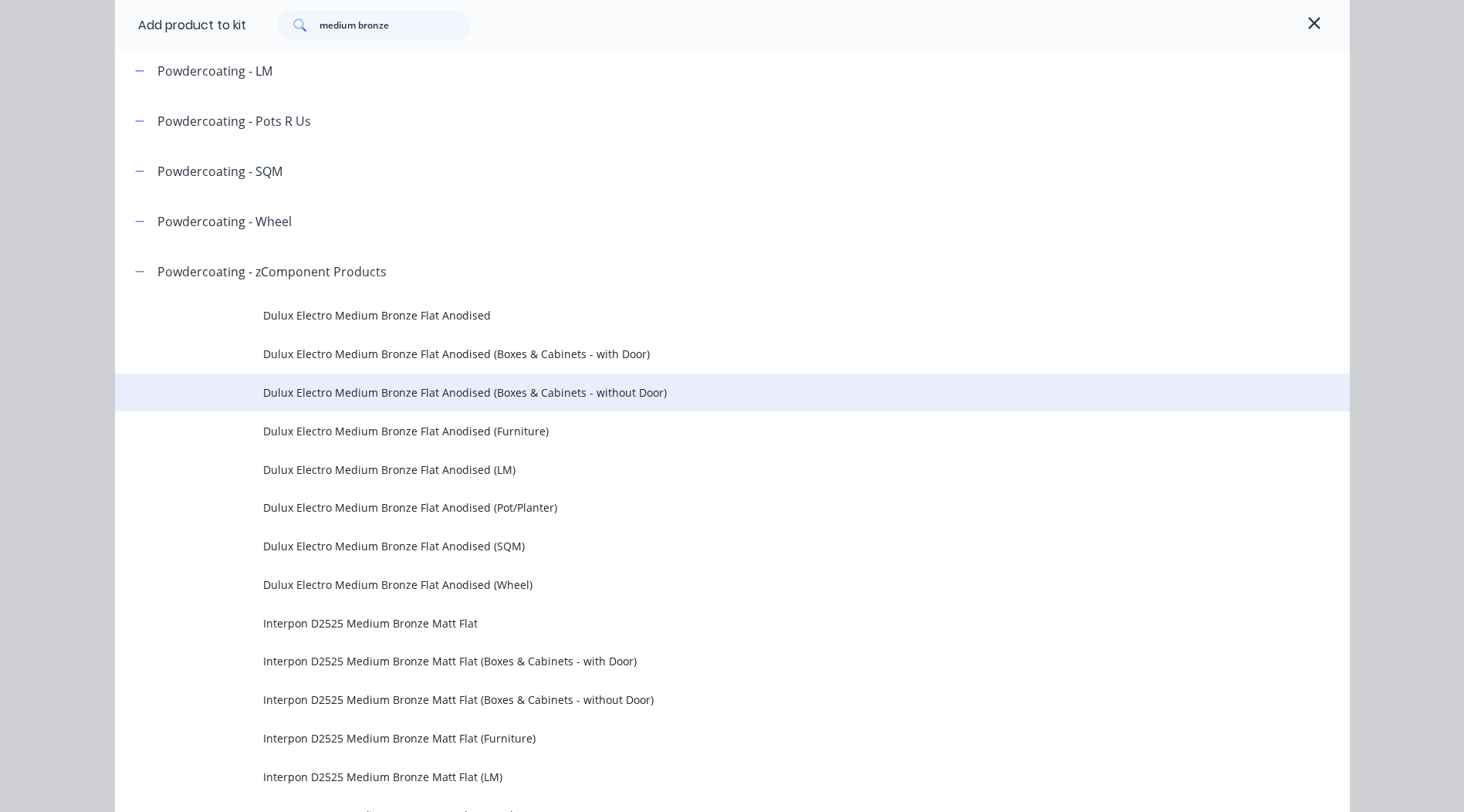
scroll to position [386, 0]
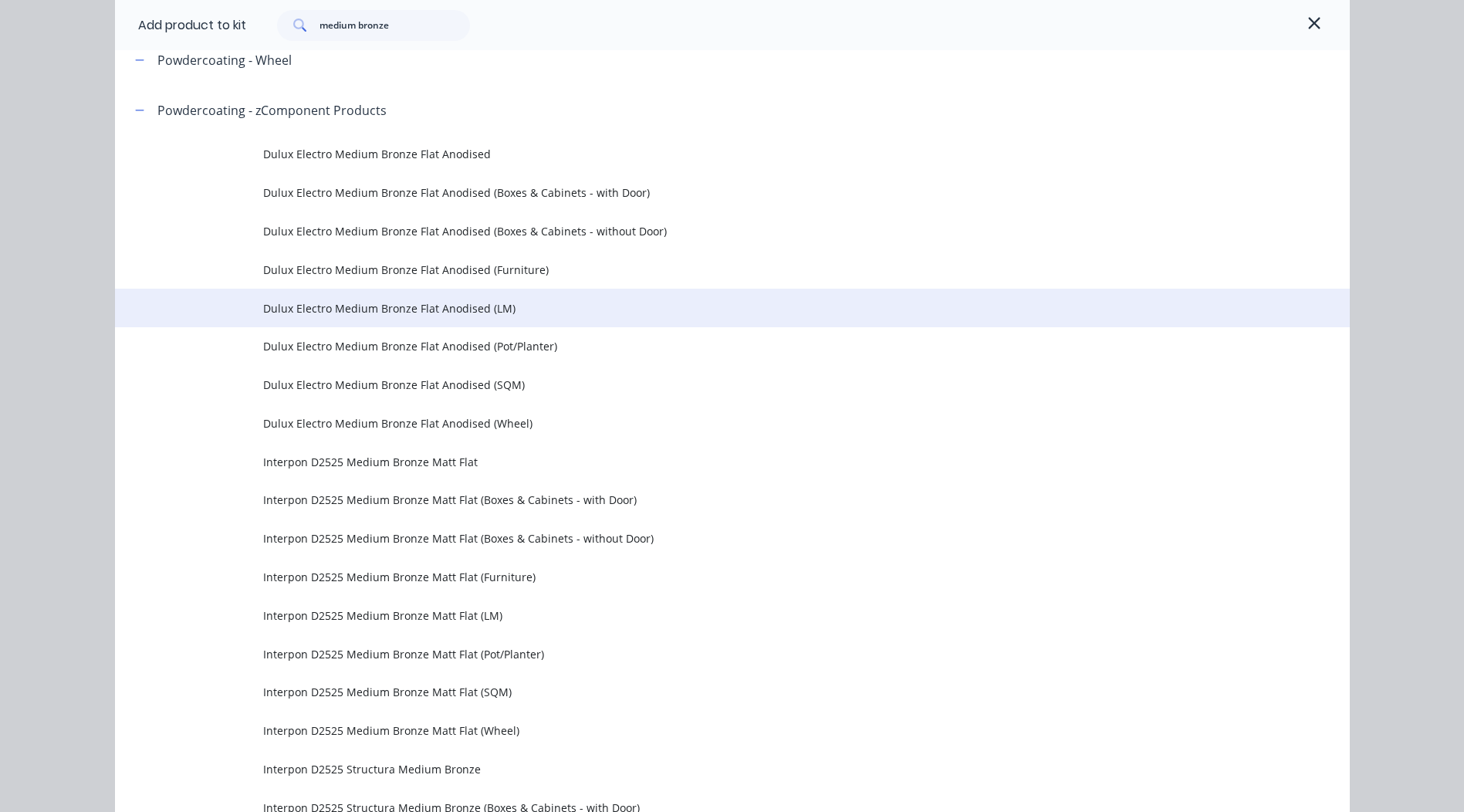
click at [489, 324] on td "Dulux Electro Medium Bronze Flat Anodised (LM)" at bounding box center [807, 308] width 1086 height 39
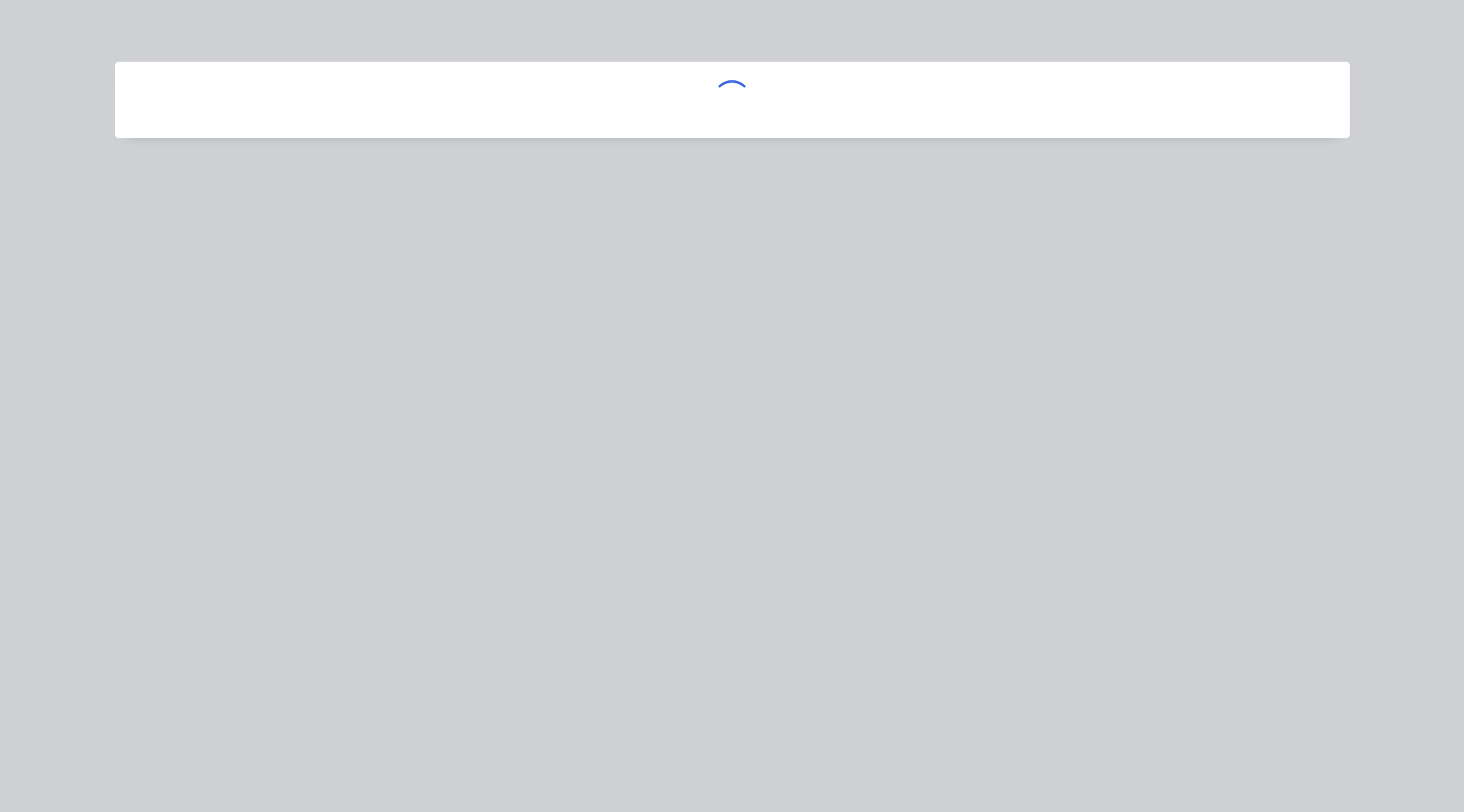
scroll to position [0, 0]
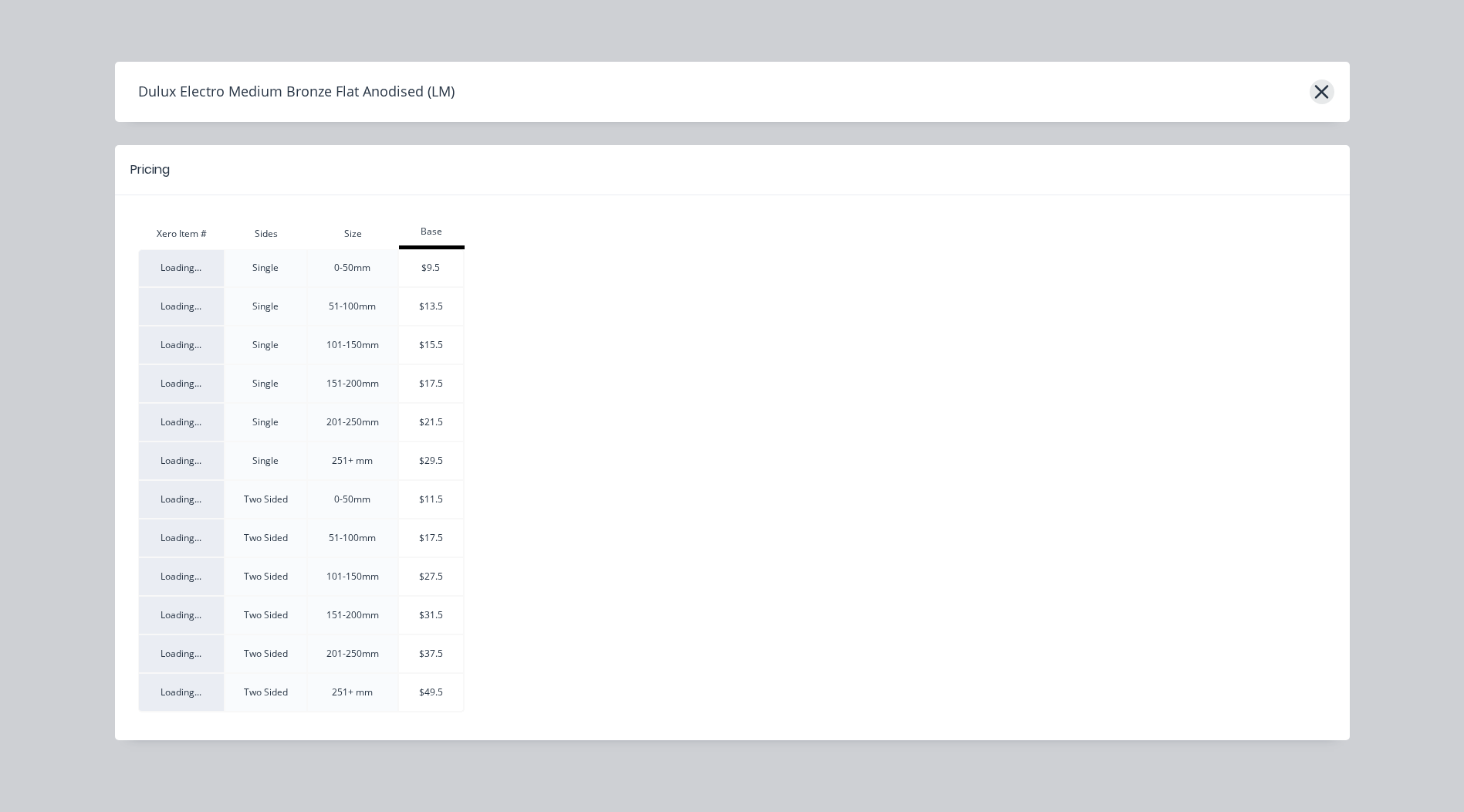
click at [1316, 91] on icon "button" at bounding box center [1322, 91] width 17 height 21
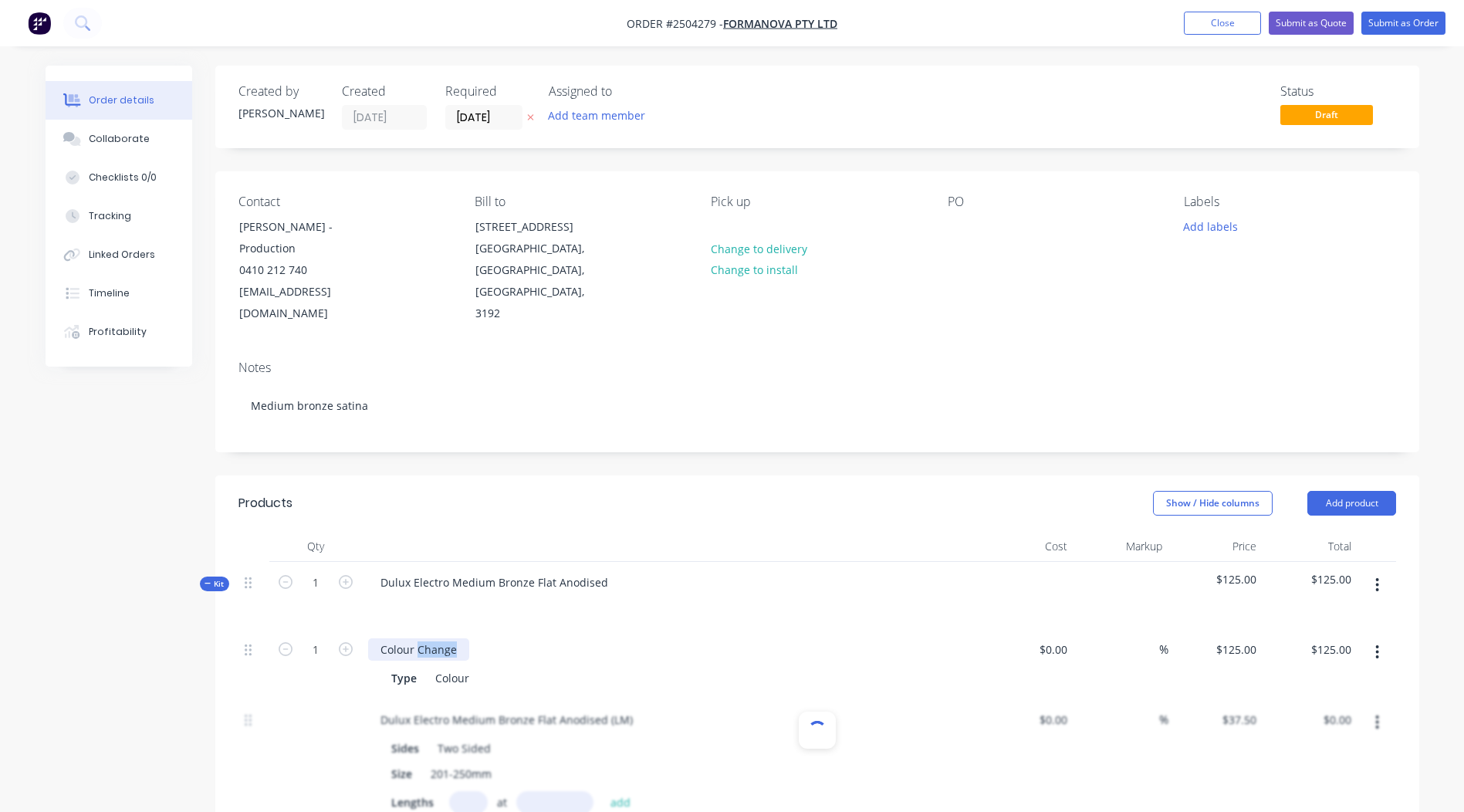
click at [422, 638] on div "Colour Change" at bounding box center [419, 649] width 101 height 22
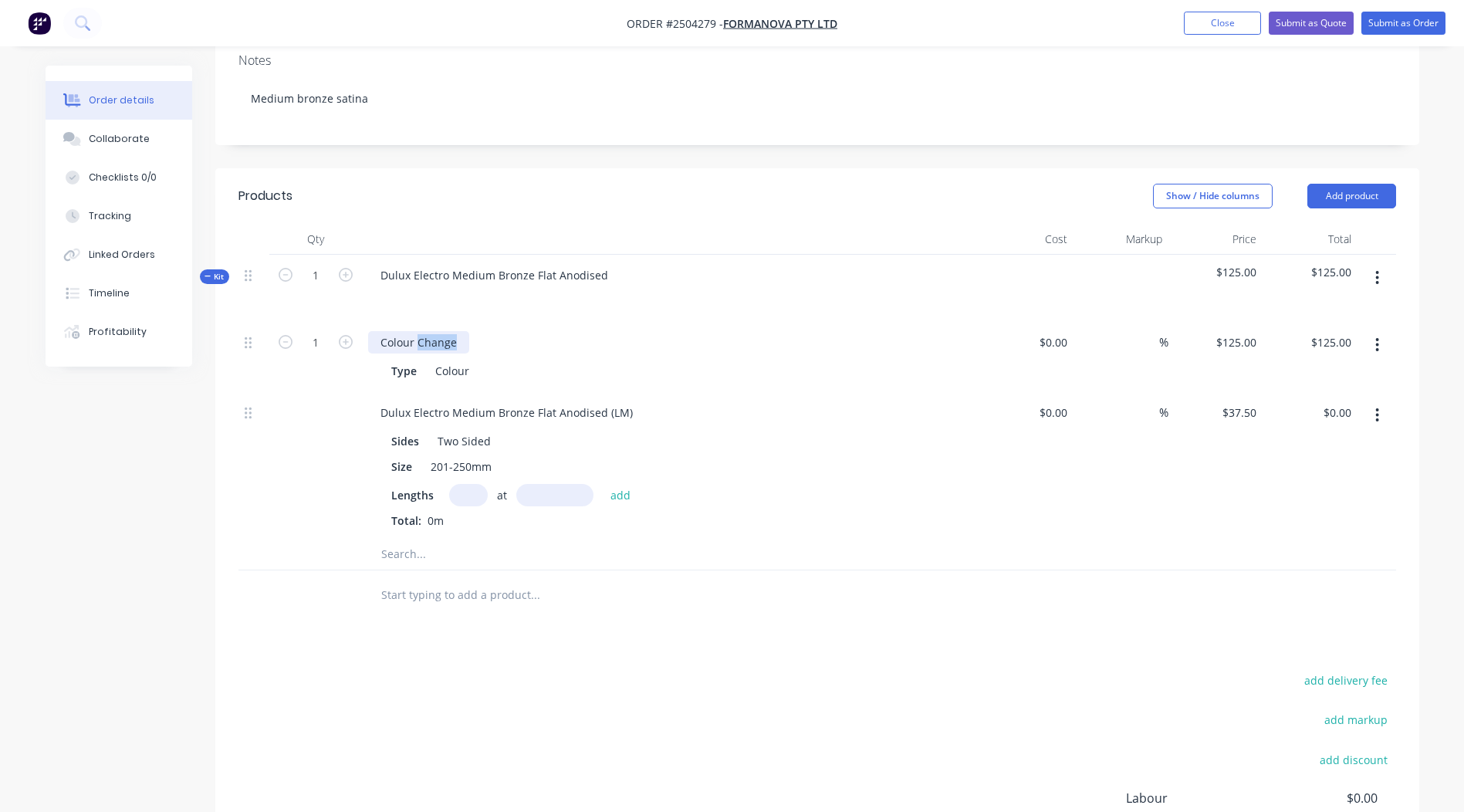
scroll to position [308, 0]
click at [784, 358] on div "Type Colour" at bounding box center [668, 369] width 565 height 22
drag, startPoint x: 605, startPoint y: 394, endPoint x: 0, endPoint y: 483, distance: 611.5
click at [0, 465] on html "Order #2504279 - Formanova PTY LTD Add product Close Submit as Quote Submit as …" at bounding box center [732, 352] width 1464 height 1321
click at [823, 672] on div "add delivery fee add markup add discount Labour $0.00 Sub total $125.00 Margin …" at bounding box center [817, 818] width 1157 height 298
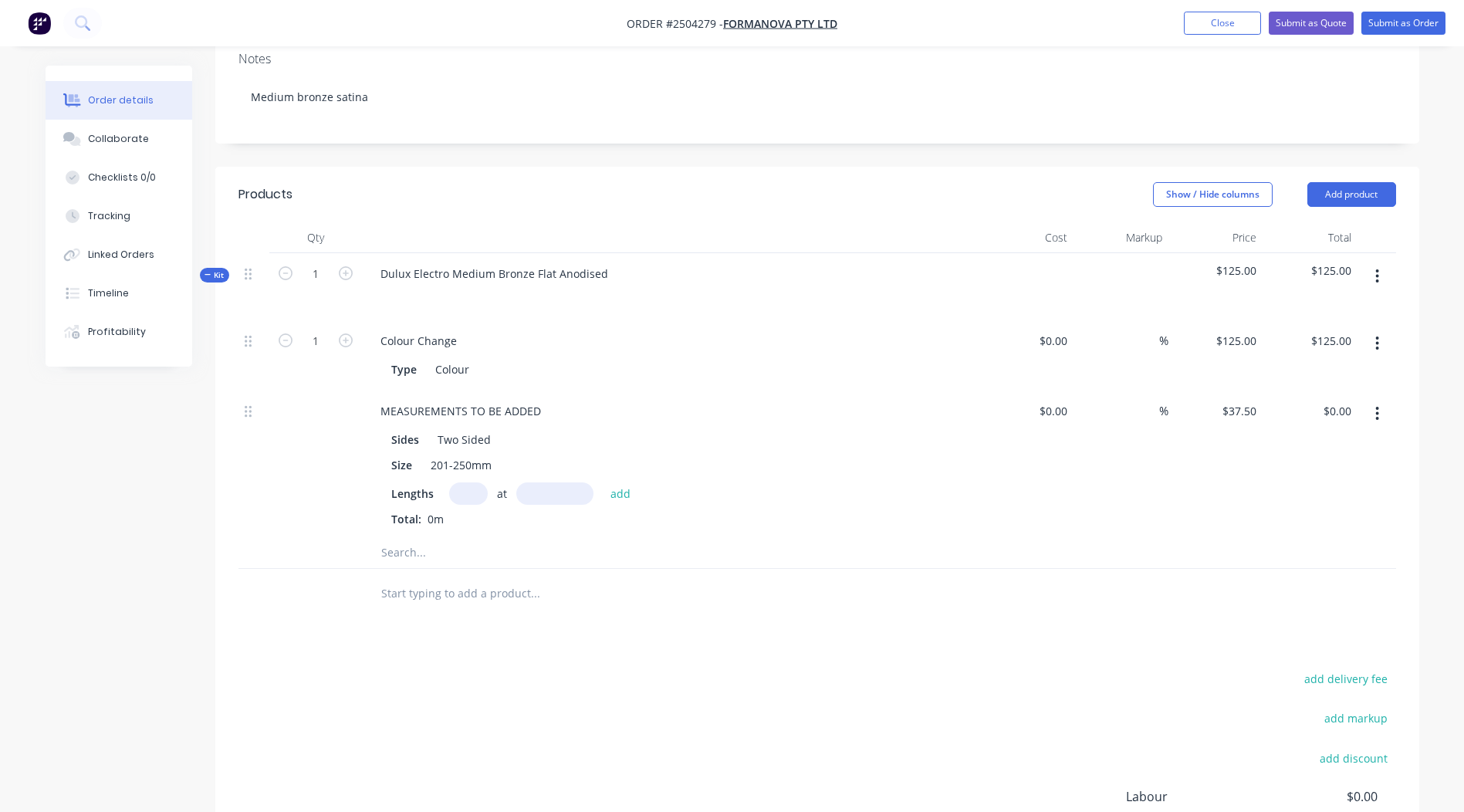
click at [1386, 262] on button "button" at bounding box center [1377, 276] width 36 height 28
click at [1268, 306] on div "Add product to kit" at bounding box center [1322, 317] width 119 height 22
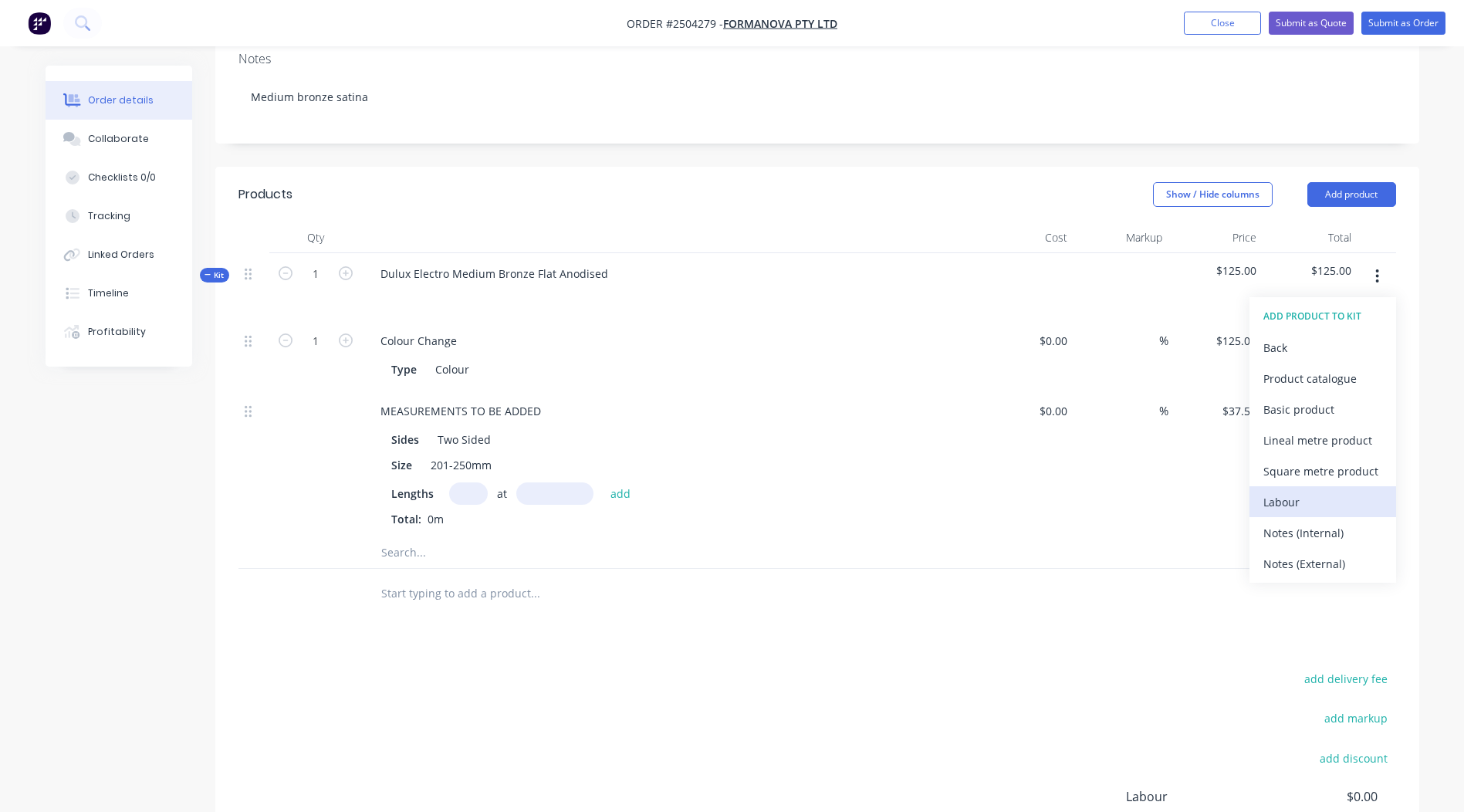
click at [1303, 491] on div "Labour" at bounding box center [1322, 502] width 119 height 22
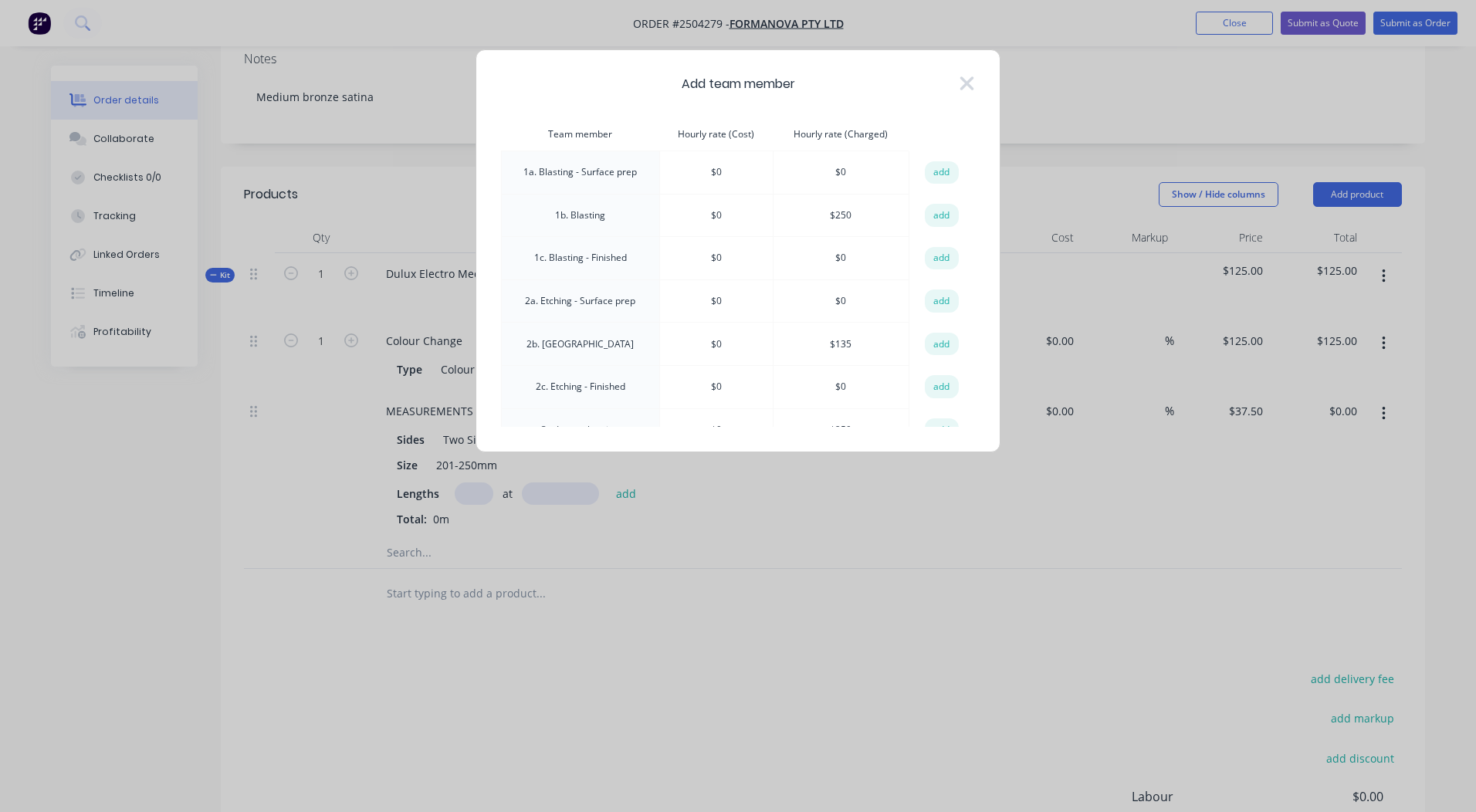
click at [933, 208] on button "add" at bounding box center [941, 215] width 34 height 23
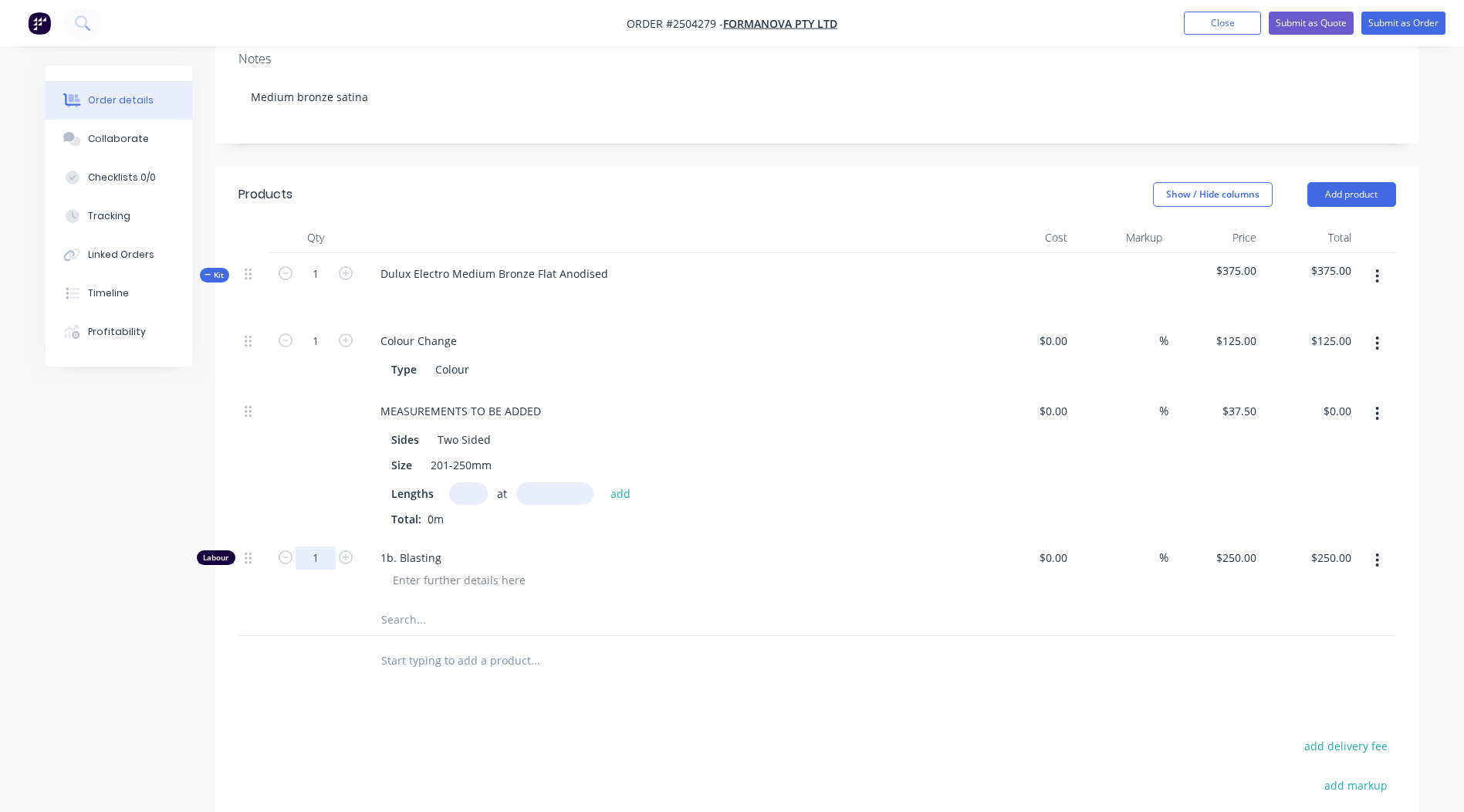
click at [312, 546] on input "1" at bounding box center [316, 557] width 41 height 23
type input "0.167"
click at [951, 703] on div "Products Show / Hide columns Add product Qty Cost Markup Price Total Kit 1 Dulu…" at bounding box center [818, 611] width 1204 height 889
type input "$41.75"
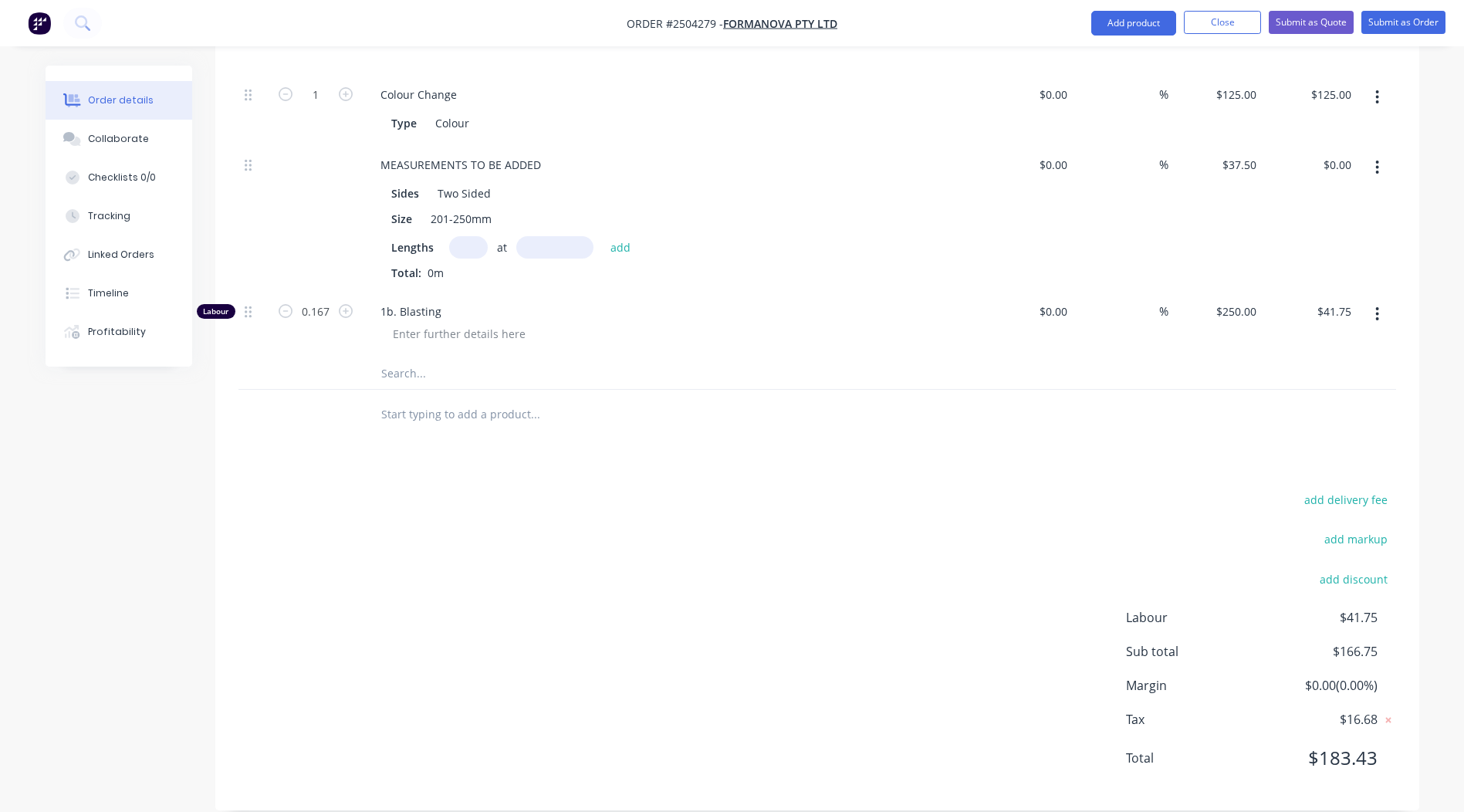
scroll to position [0, 0]
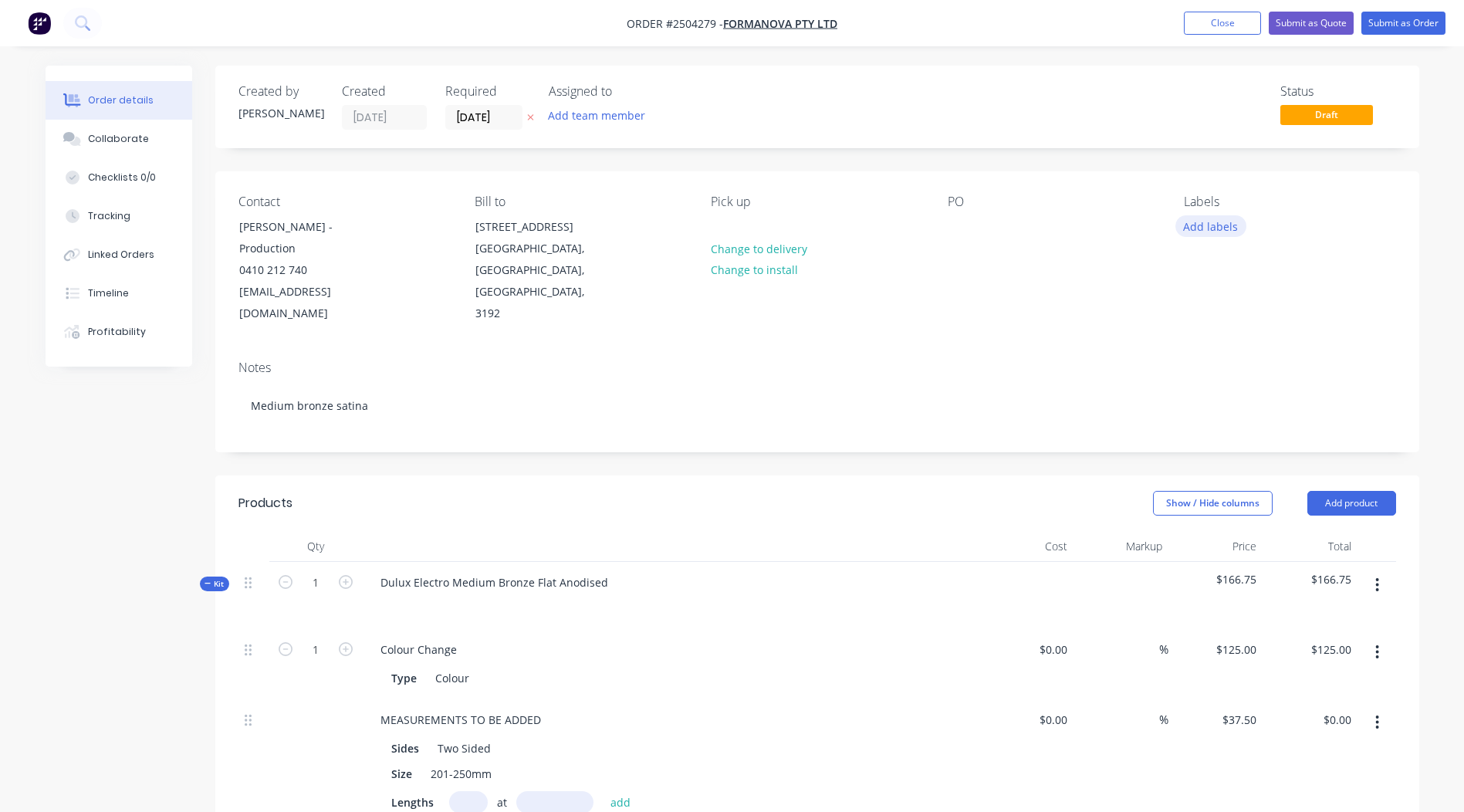
click at [1198, 234] on button "Add labels" at bounding box center [1211, 226] width 71 height 21
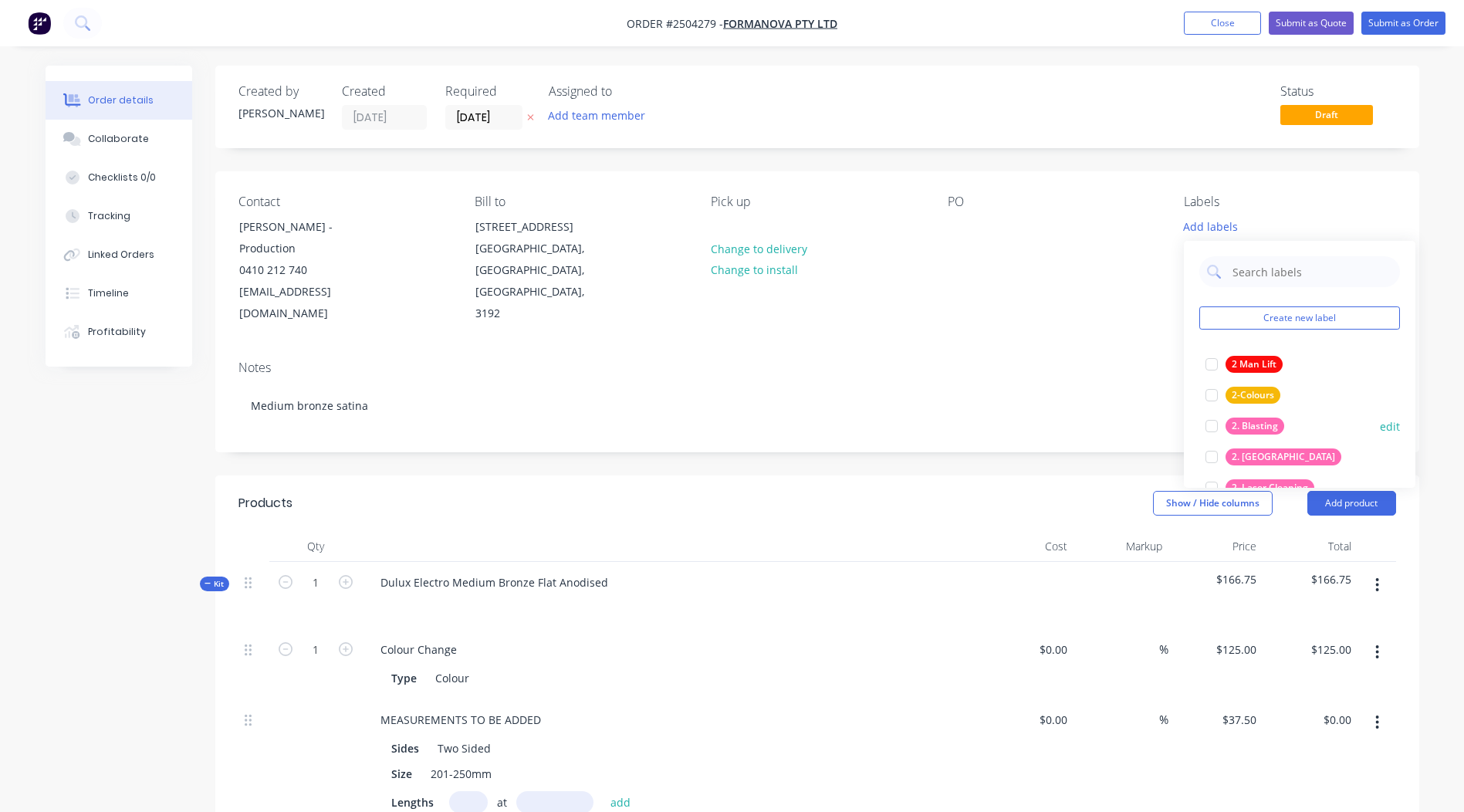
click at [1262, 419] on div "2. Blasting" at bounding box center [1255, 425] width 59 height 17
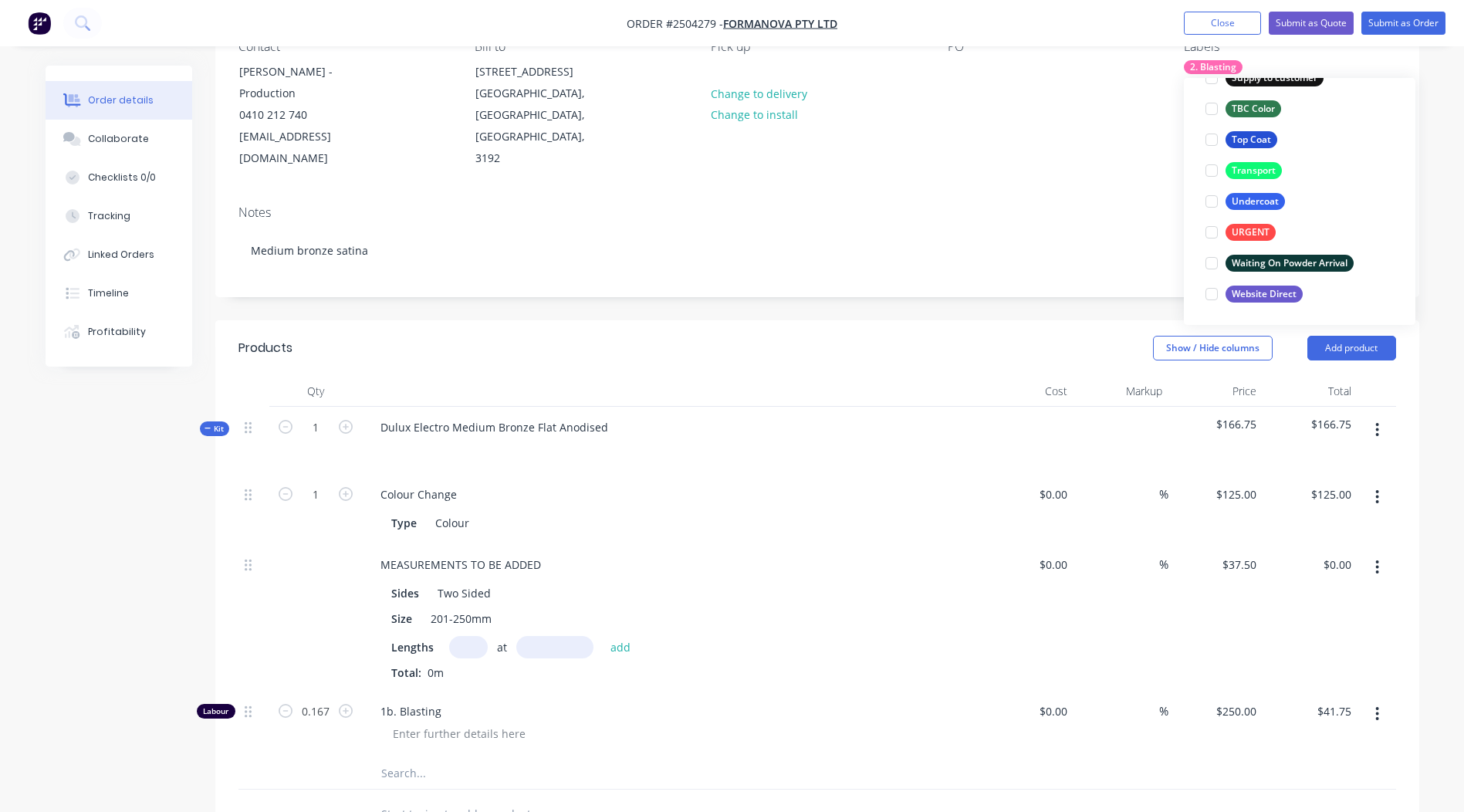
scroll to position [155, 0]
click at [1245, 135] on div "Top Coat" at bounding box center [1251, 140] width 52 height 17
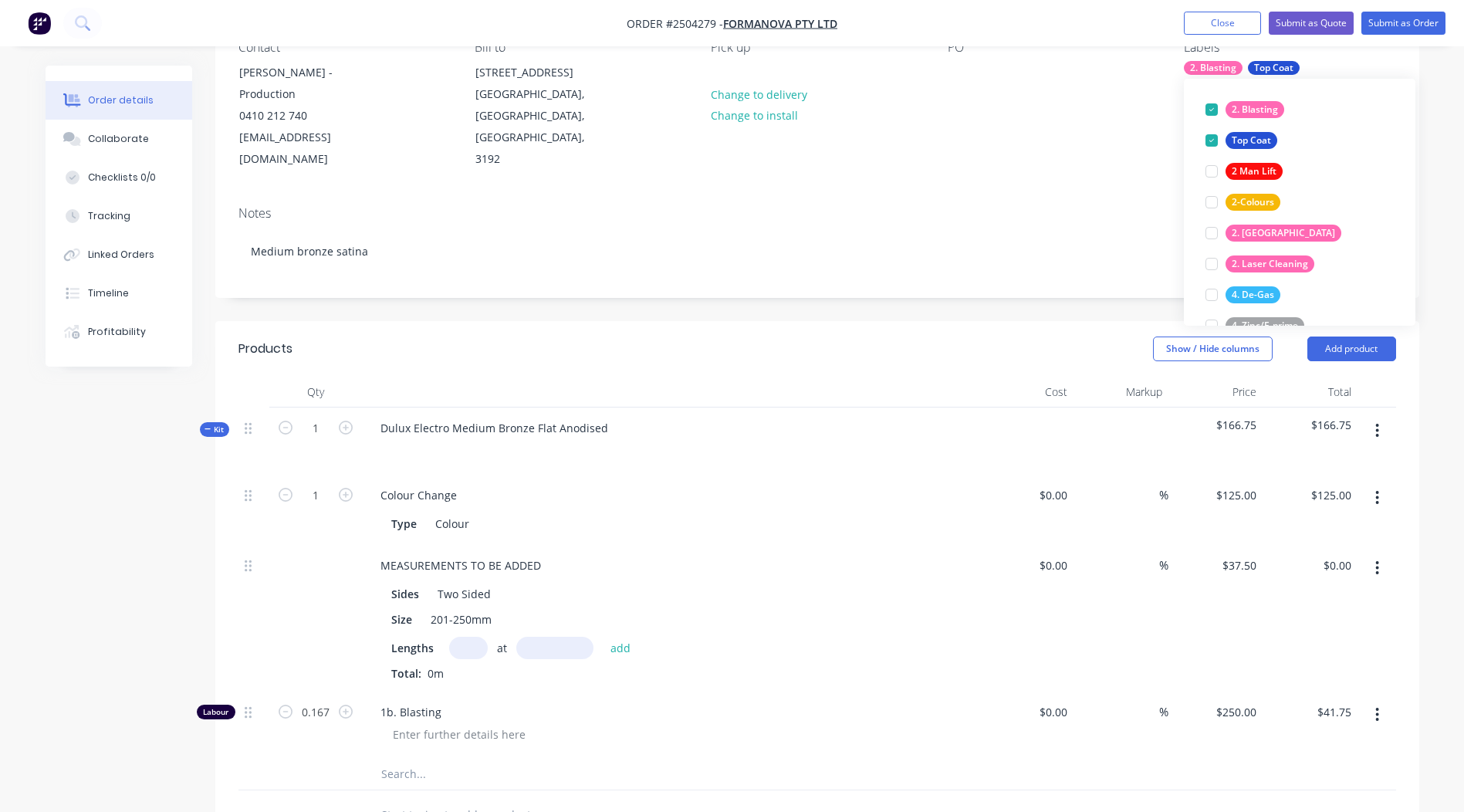
click at [1437, 261] on div "Order details Collaborate Checklists 0/0 Tracking Linked Orders Timeline Profit…" at bounding box center [732, 539] width 1464 height 1388
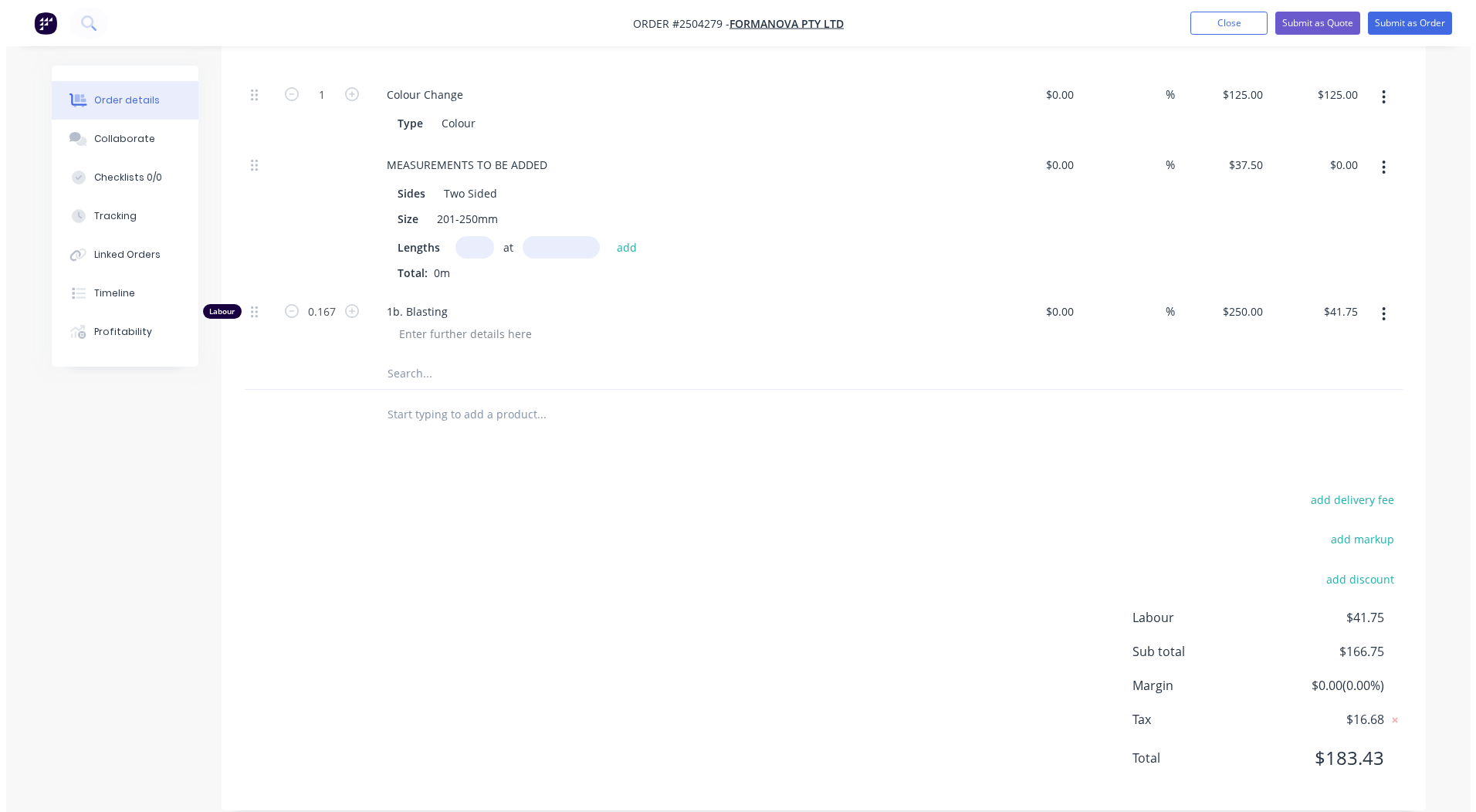
scroll to position [0, 0]
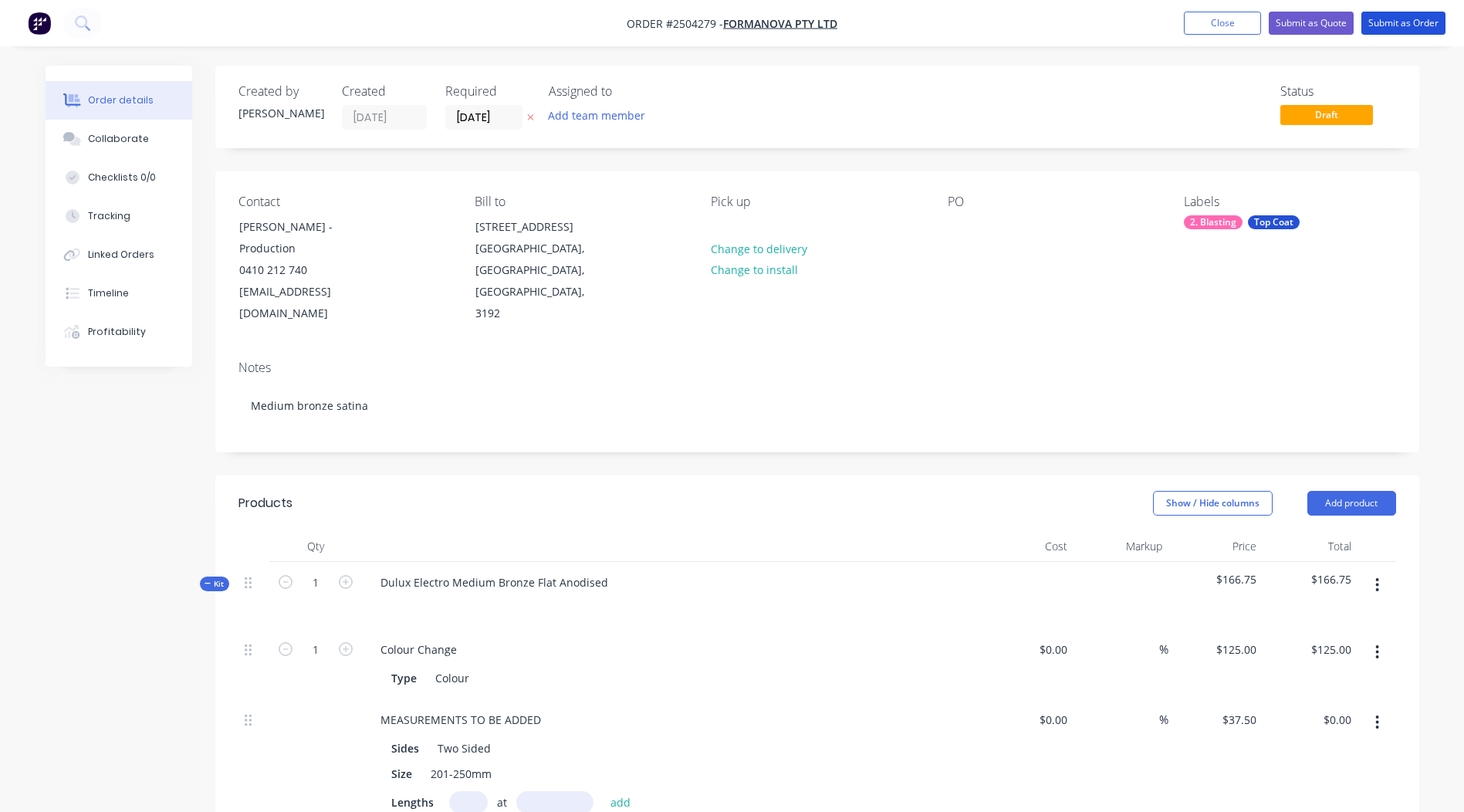
drag, startPoint x: 1380, startPoint y: 23, endPoint x: 1024, endPoint y: -12, distance: 357.7
click at [1024, 0] on html "Order #2504279 - Formanova PTY LTD Add product Close Submit as Quote Submit as …" at bounding box center [732, 694] width 1464 height 1388
click at [965, 232] on div at bounding box center [959, 226] width 25 height 22
drag, startPoint x: 1410, startPoint y: 192, endPoint x: 1418, endPoint y: 110, distance: 82.4
click at [1410, 193] on div "Contact [PERSON_NAME] - Production 0410 212 740 [EMAIL_ADDRESS][DOMAIN_NAME] Bi…" at bounding box center [818, 260] width 1204 height 177
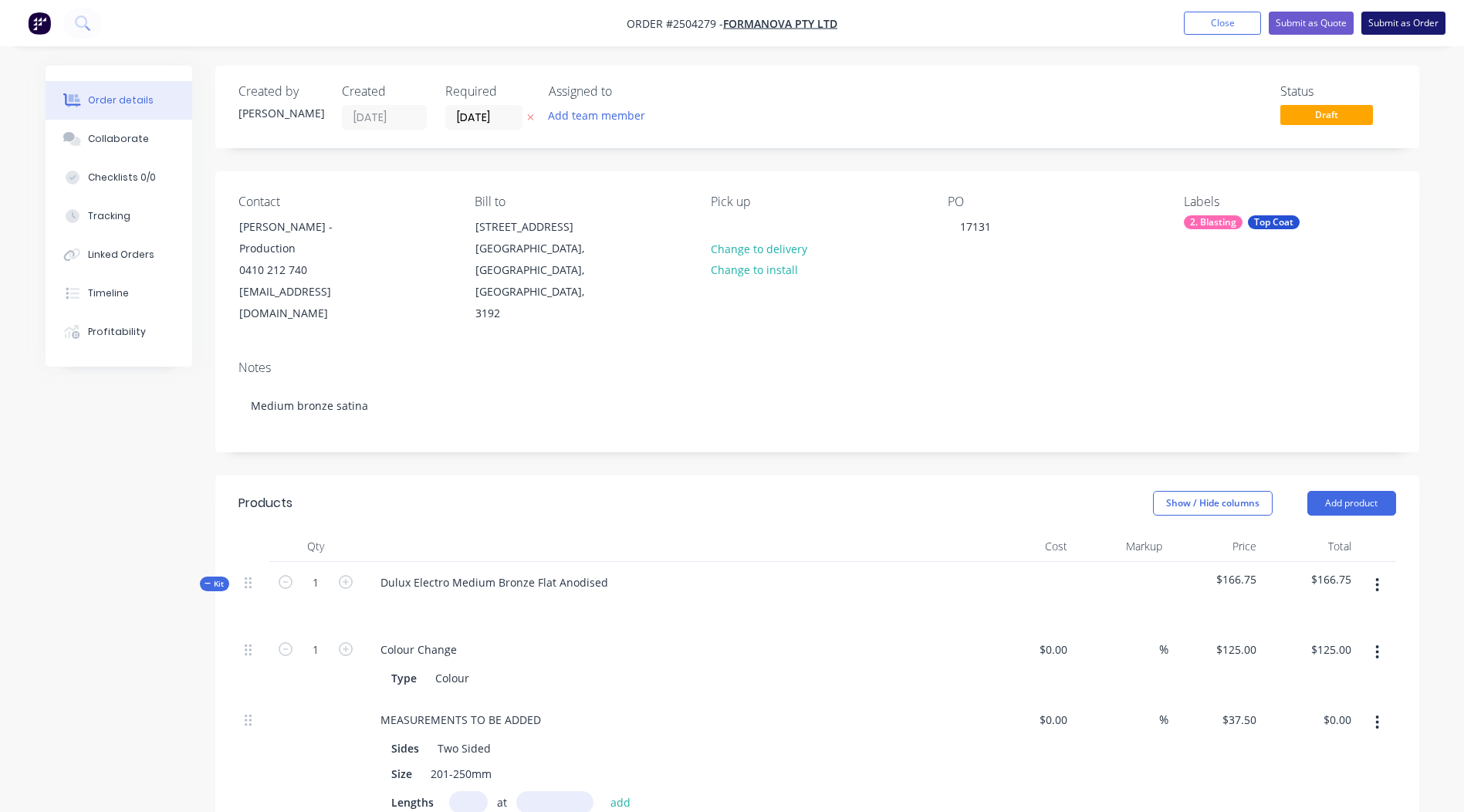
click at [1410, 25] on button "Submit as Order" at bounding box center [1403, 23] width 84 height 23
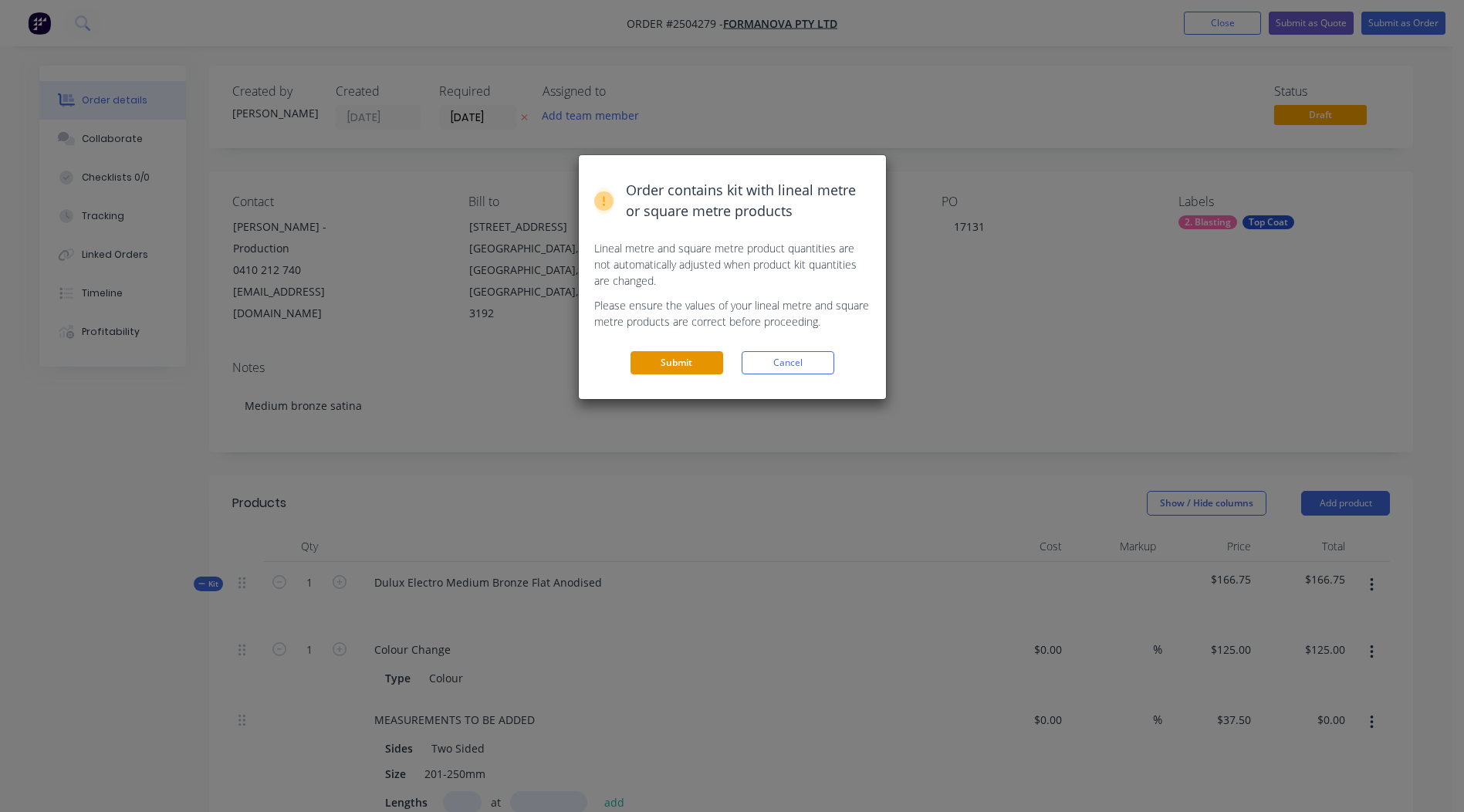
click at [679, 361] on button "Submit" at bounding box center [677, 362] width 93 height 23
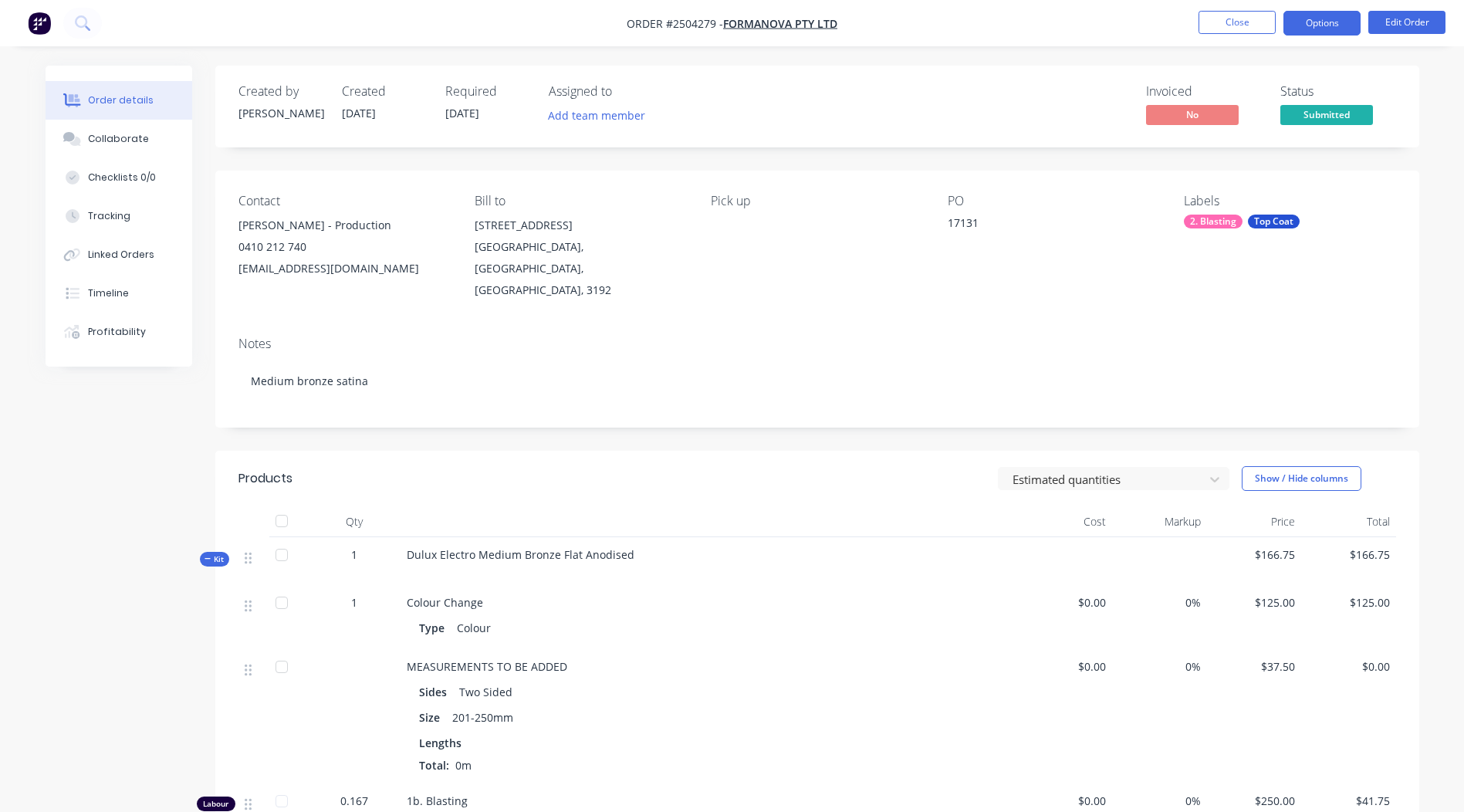
click at [1316, 13] on button "Options" at bounding box center [1322, 23] width 77 height 25
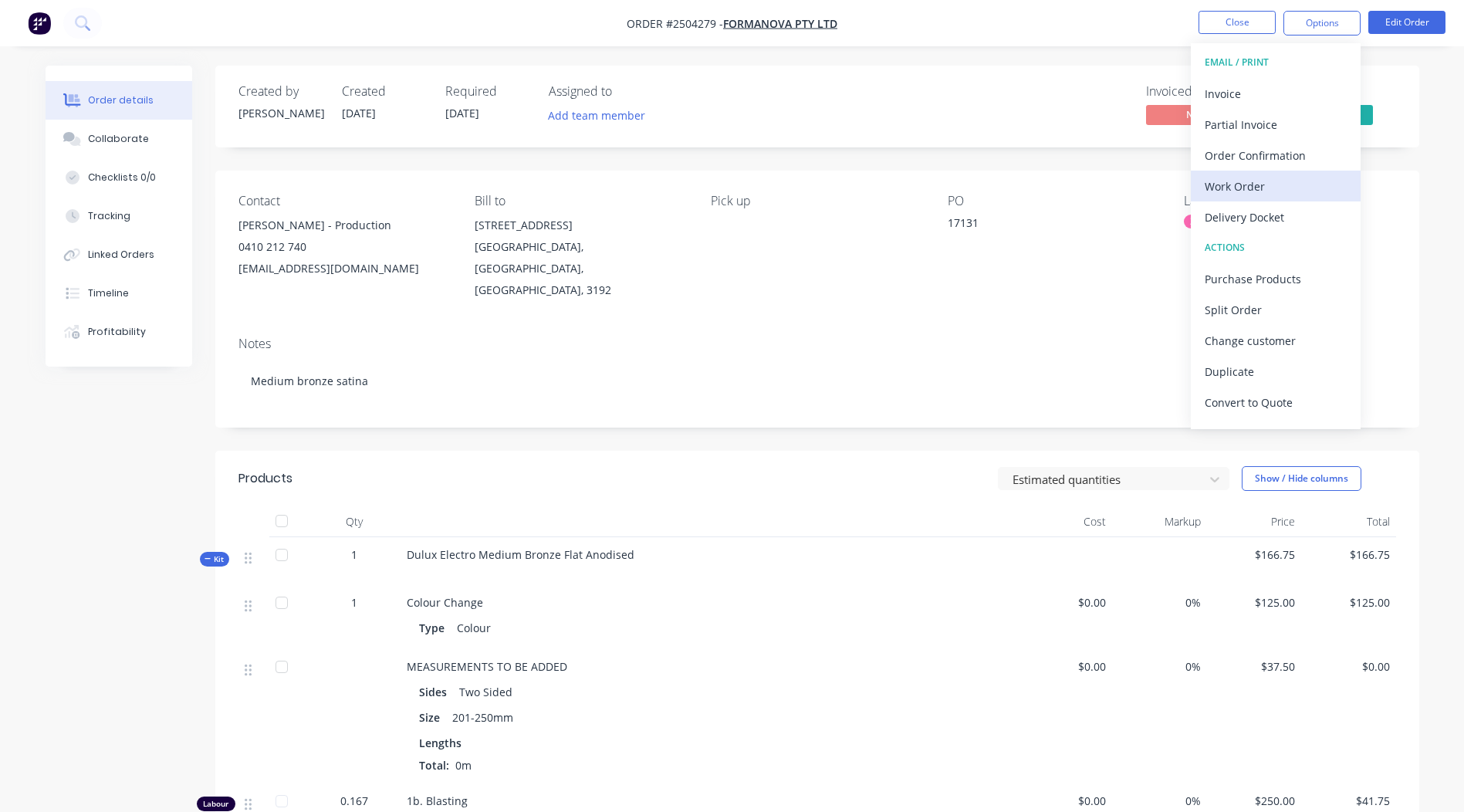
click at [1238, 190] on div "Work Order" at bounding box center [1275, 186] width 142 height 22
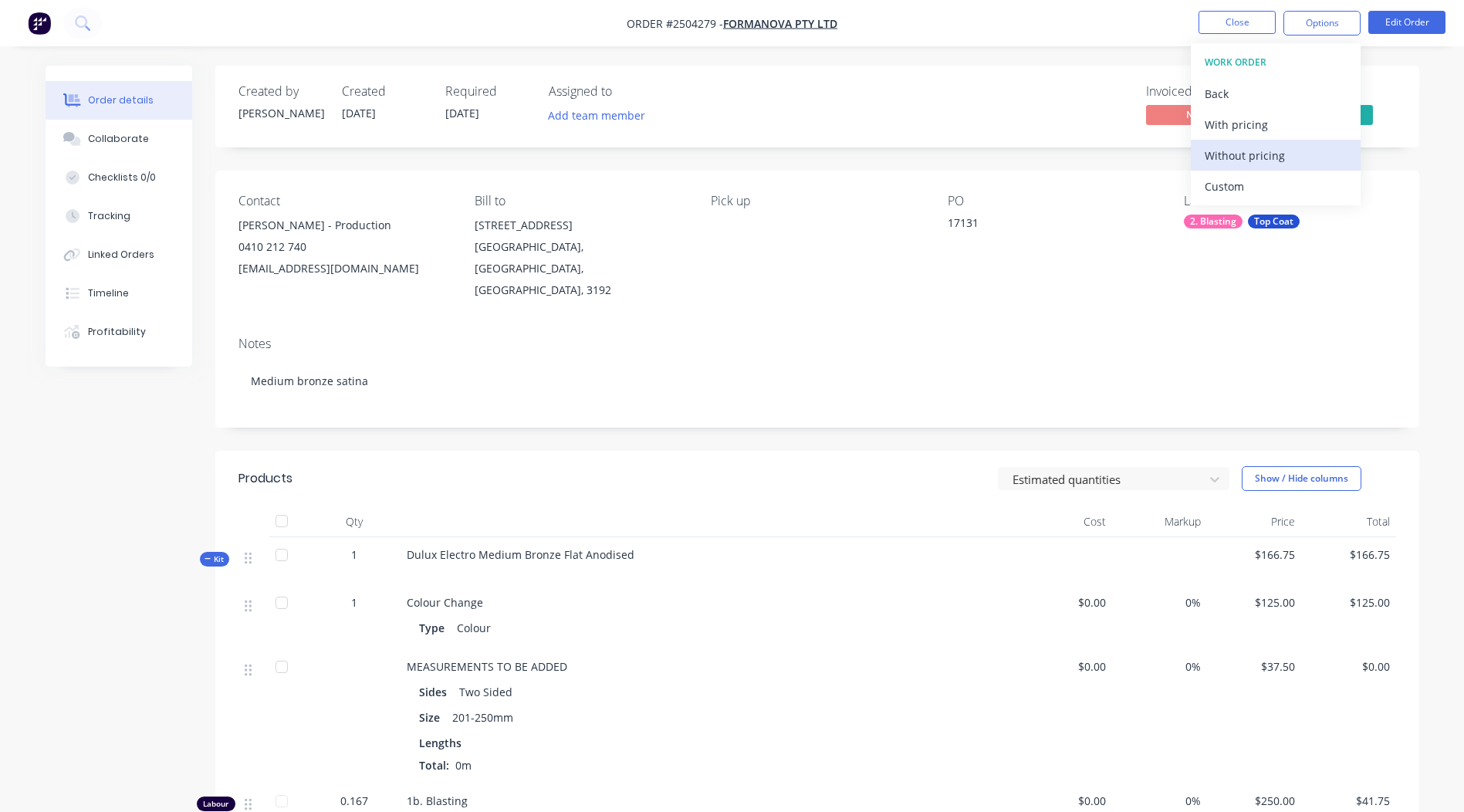
click at [1263, 155] on div "Without pricing" at bounding box center [1275, 156] width 142 height 22
click at [900, 157] on div "Created by [PERSON_NAME] Created [DATE] Required [DATE] Assigned to Add team me…" at bounding box center [818, 570] width 1204 height 1009
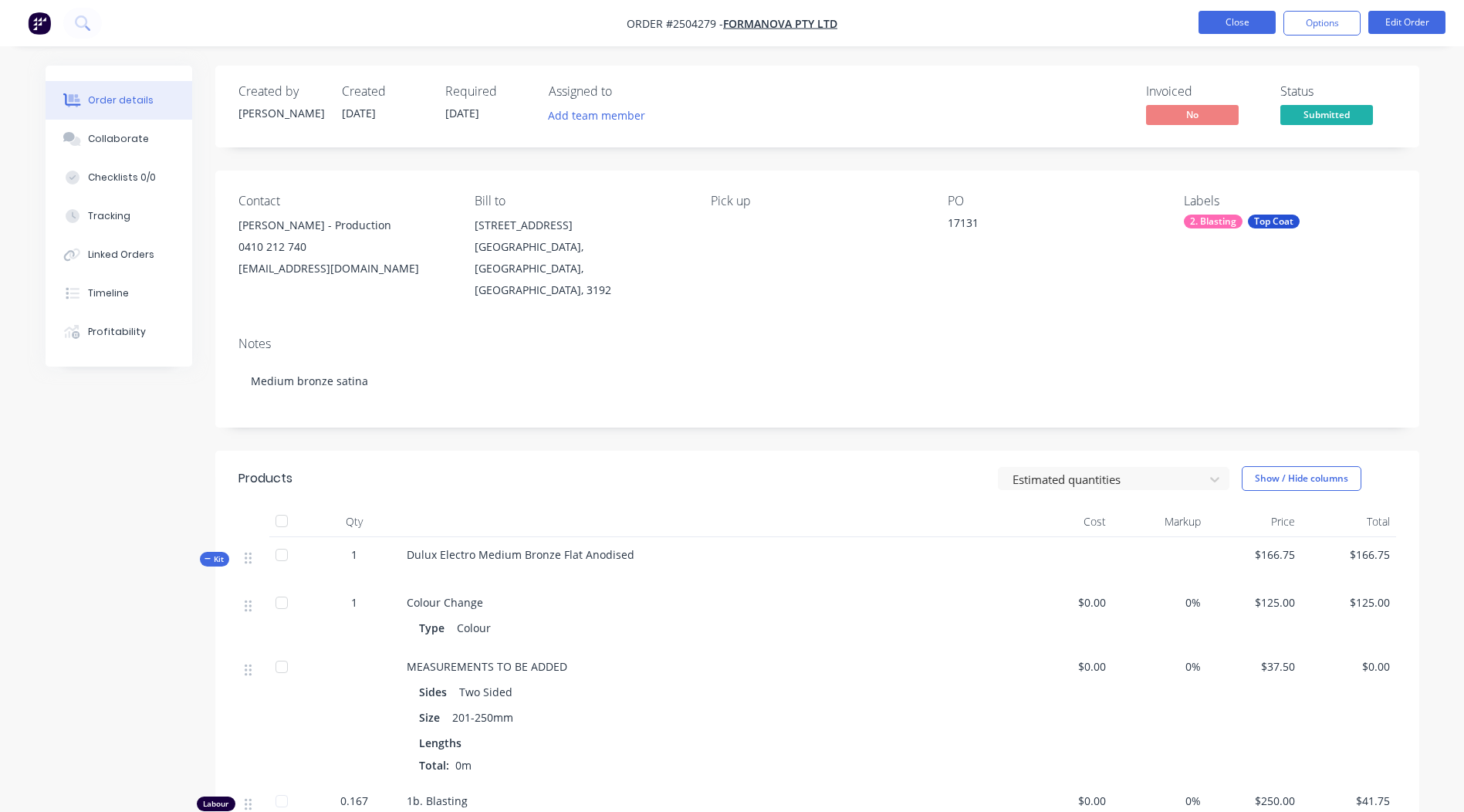
click at [1202, 25] on button "Close" at bounding box center [1237, 22] width 77 height 23
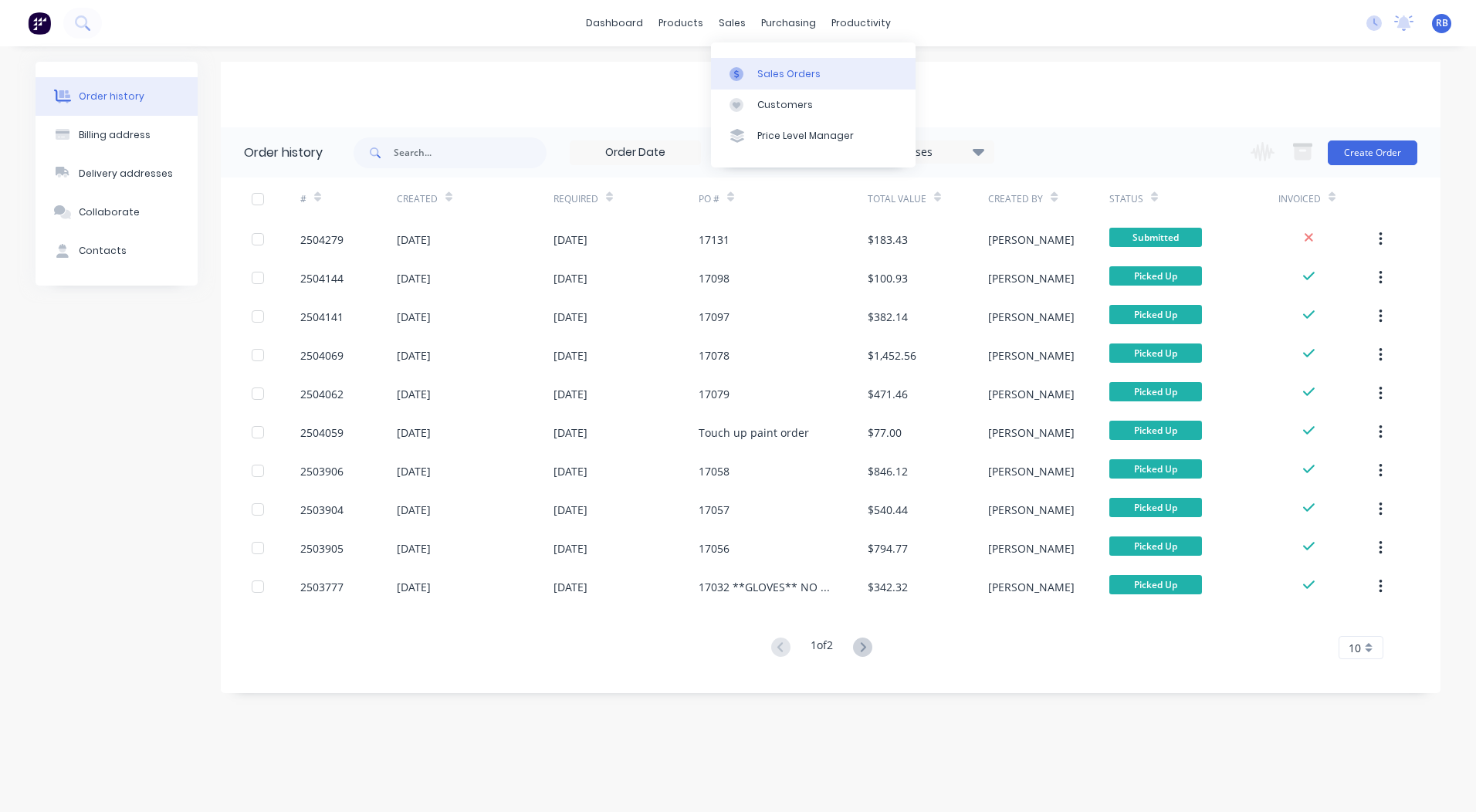
click at [759, 60] on link "Sales Orders" at bounding box center [813, 74] width 204 height 31
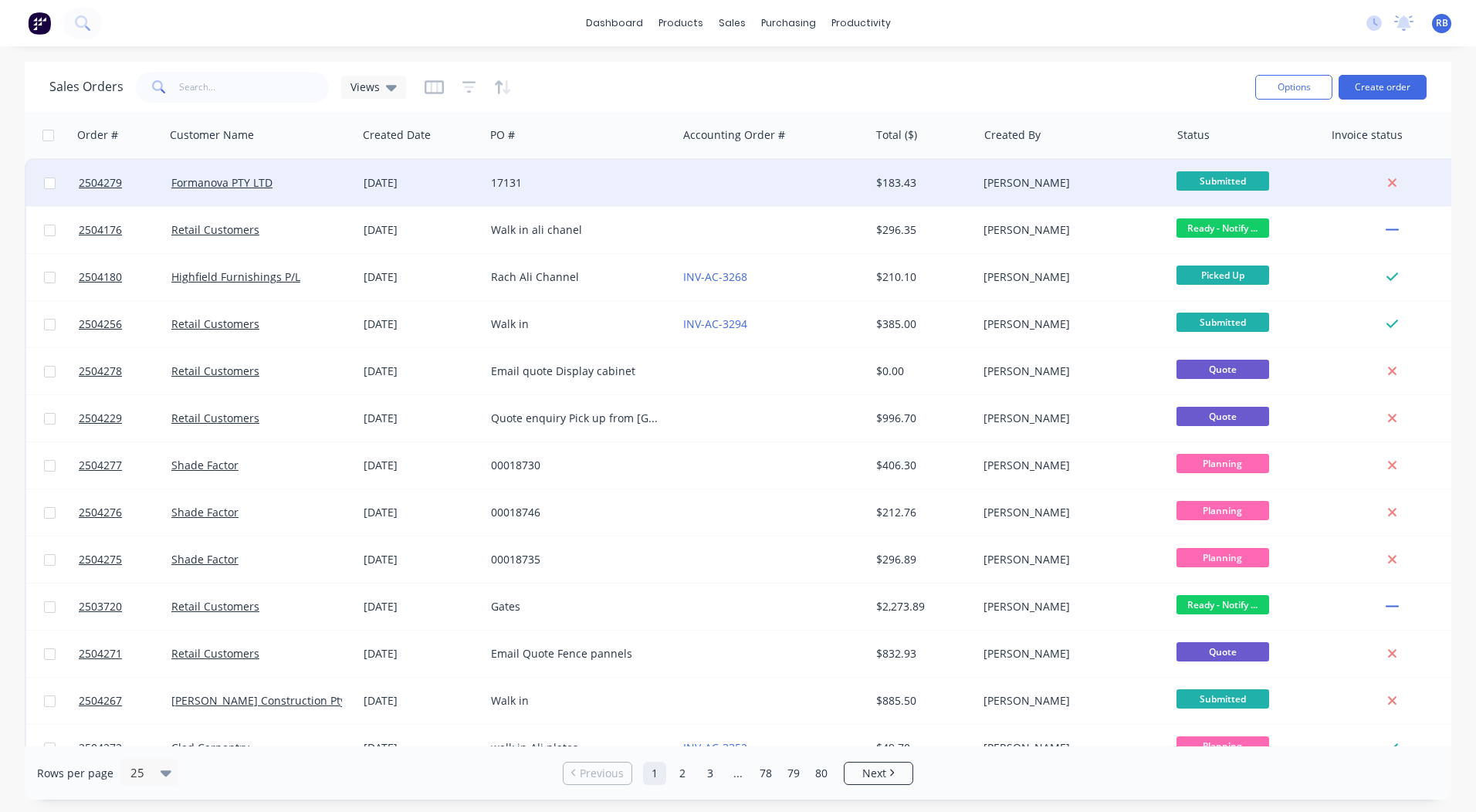
click at [834, 190] on div at bounding box center [773, 183] width 192 height 46
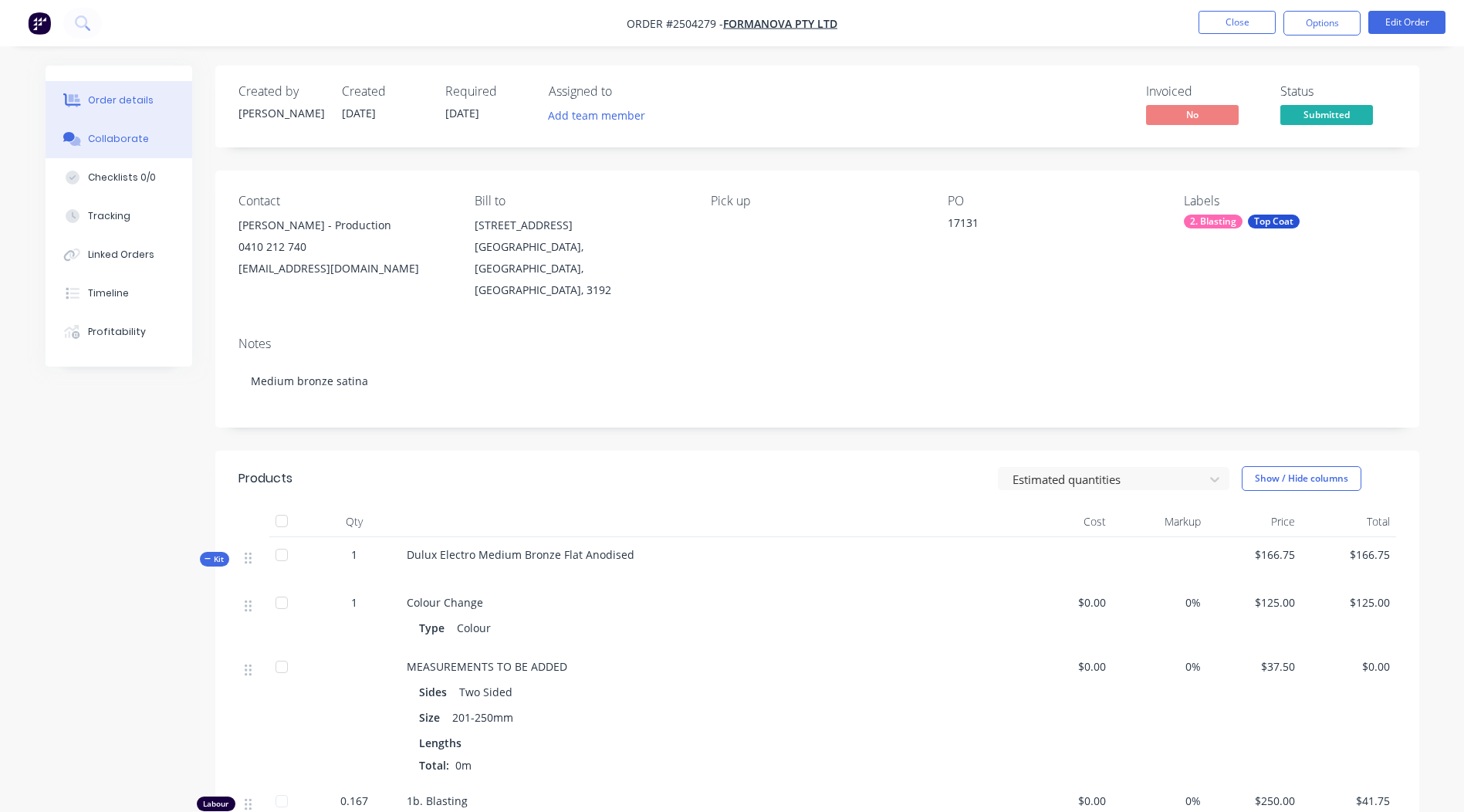
click at [146, 137] on button "Collaborate" at bounding box center [118, 139] width 146 height 39
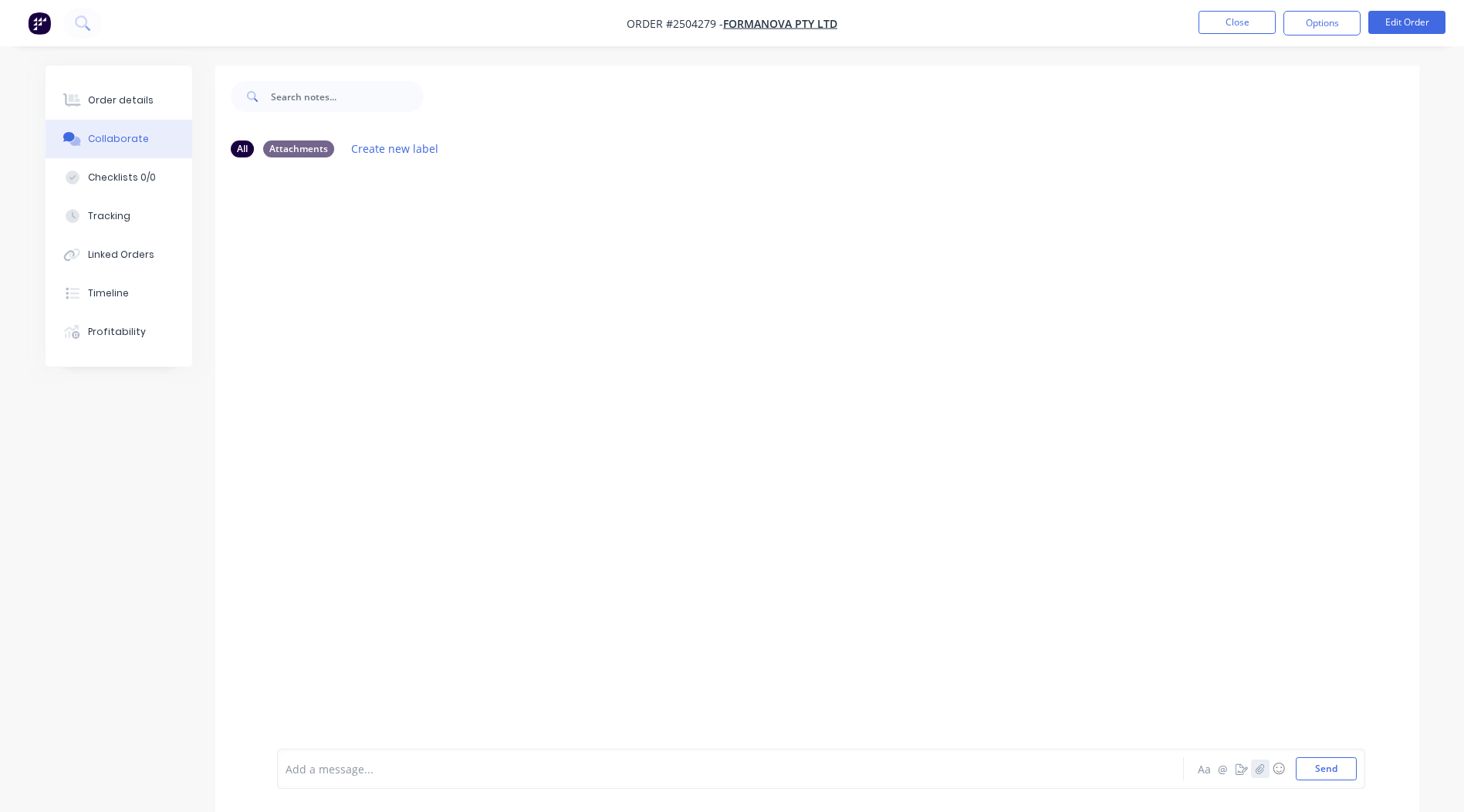
click at [1263, 768] on icon "button" at bounding box center [1260, 769] width 9 height 11
click at [1311, 771] on button "Send" at bounding box center [1326, 768] width 61 height 23
click at [1244, 28] on button "Close" at bounding box center [1237, 22] width 77 height 23
